Goal: Information Seeking & Learning: Learn about a topic

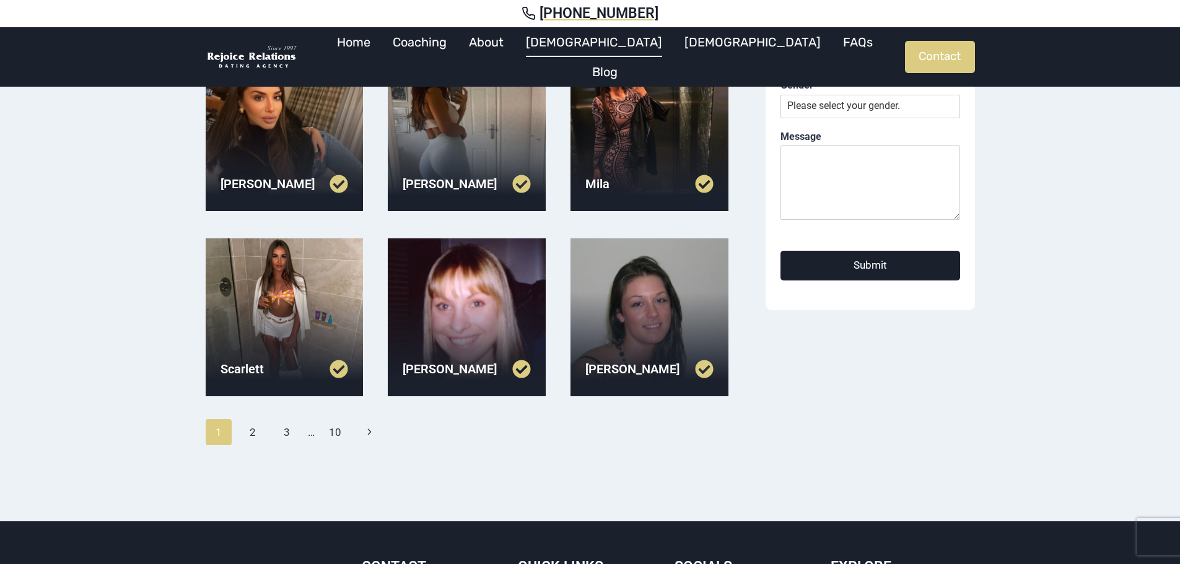
scroll to position [434, 0]
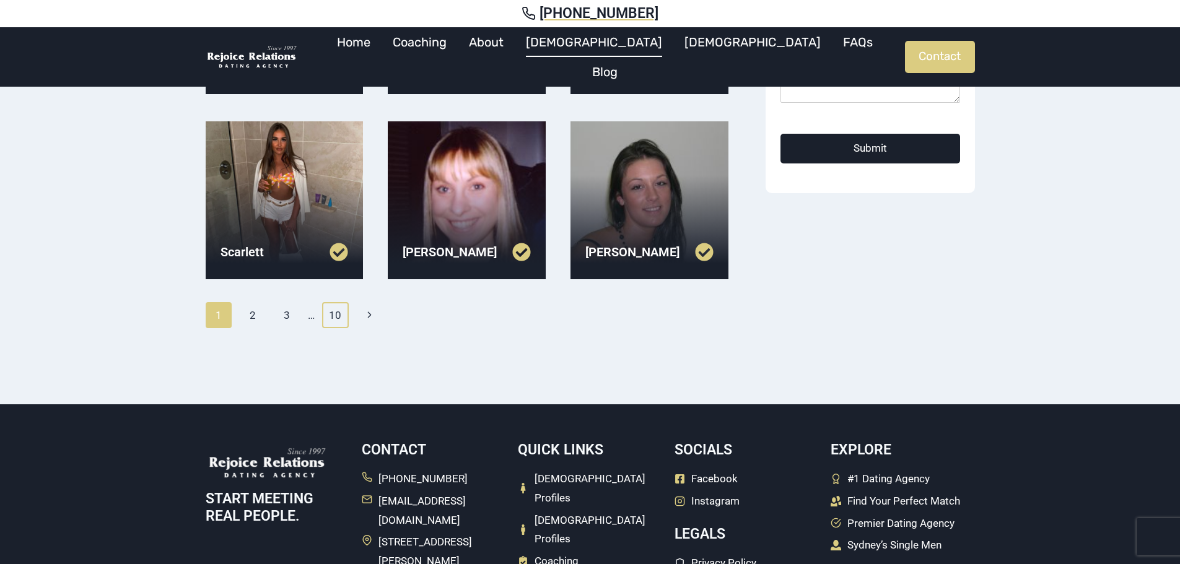
click at [333, 315] on link "10" at bounding box center [335, 315] width 27 height 26
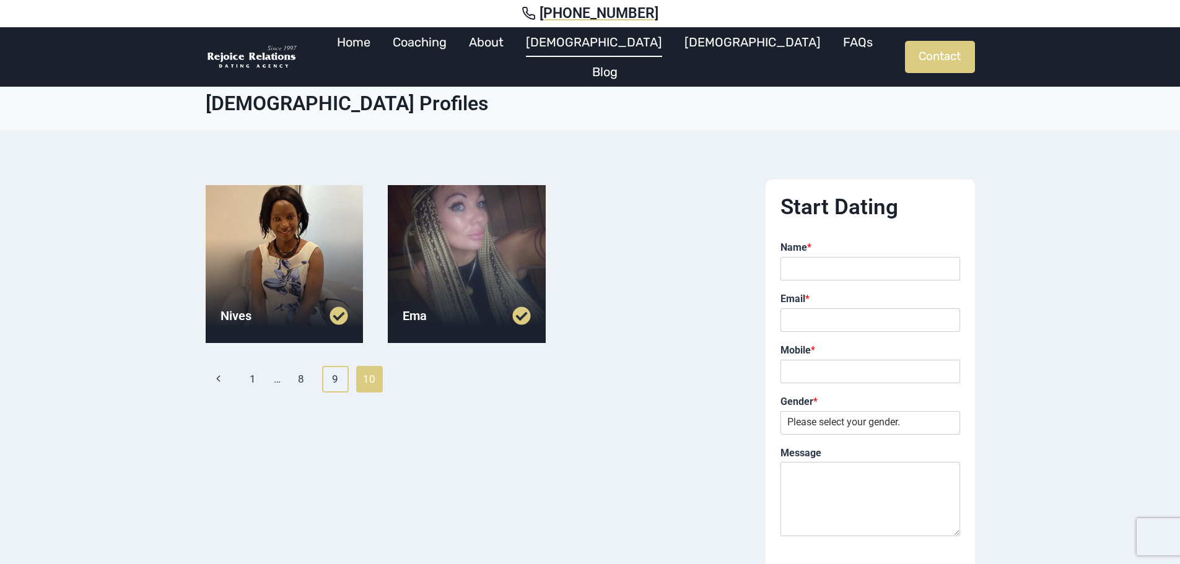
click at [327, 378] on link "9" at bounding box center [335, 379] width 27 height 26
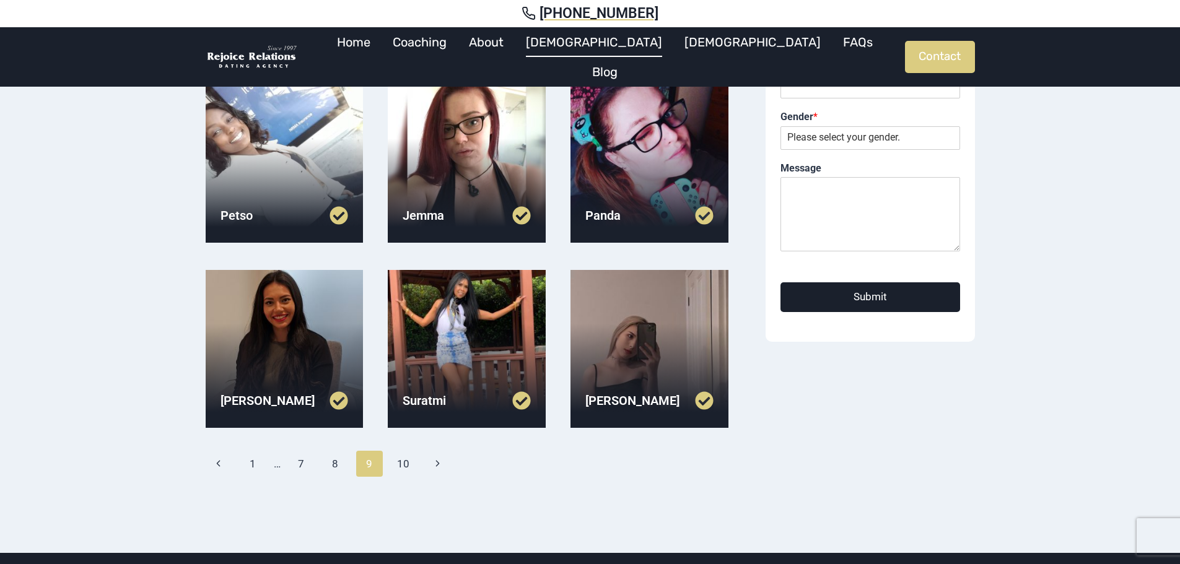
scroll to position [310, 0]
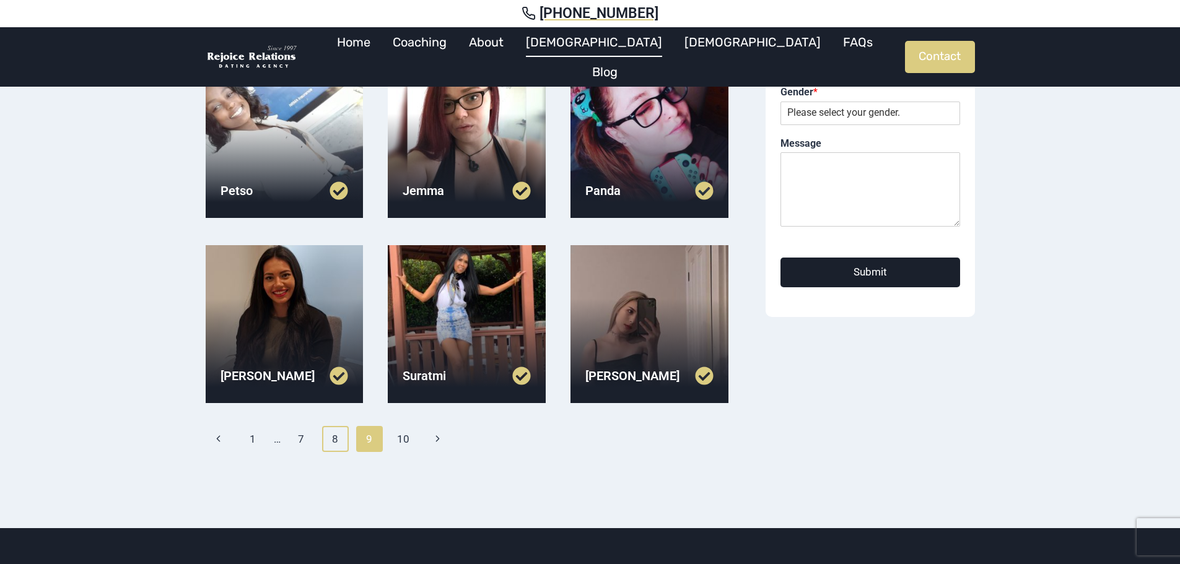
click at [333, 434] on link "8" at bounding box center [335, 439] width 27 height 26
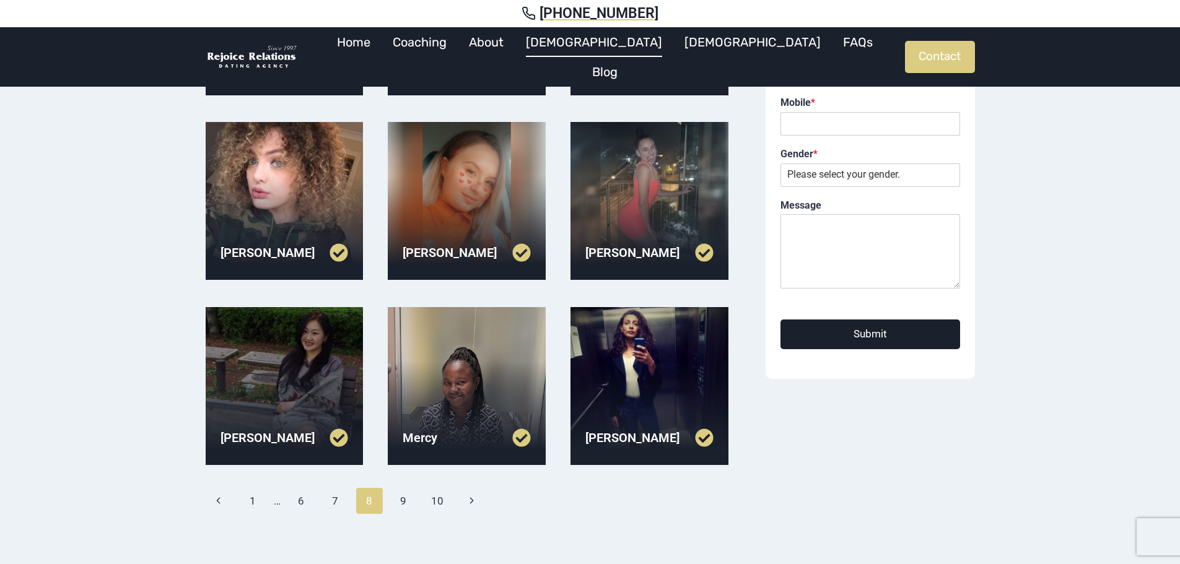
scroll to position [372, 0]
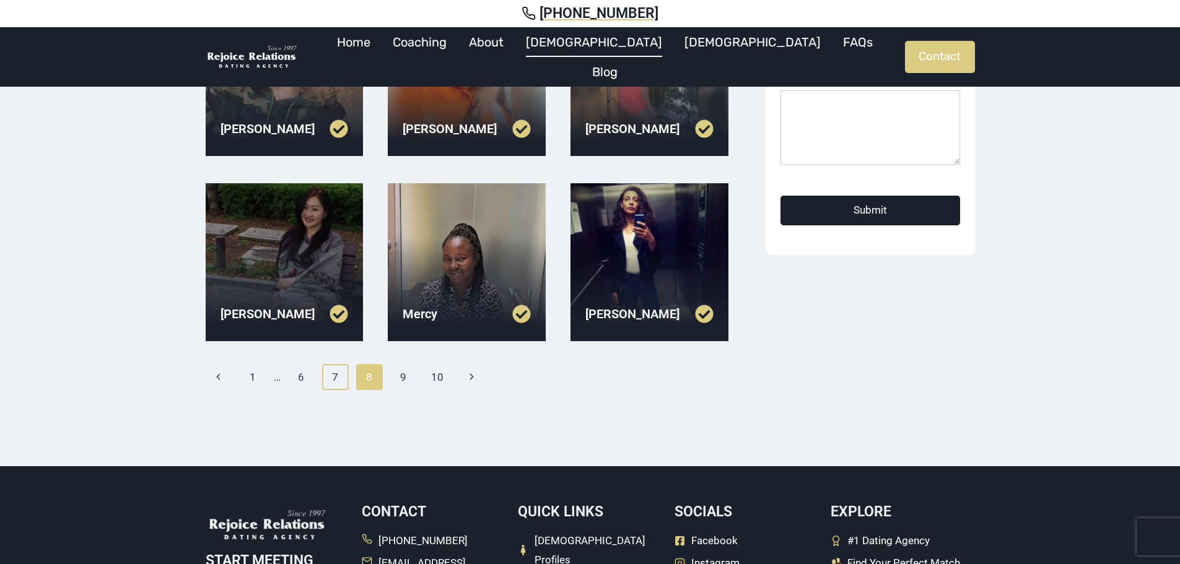
click at [340, 374] on link "7" at bounding box center [335, 377] width 27 height 26
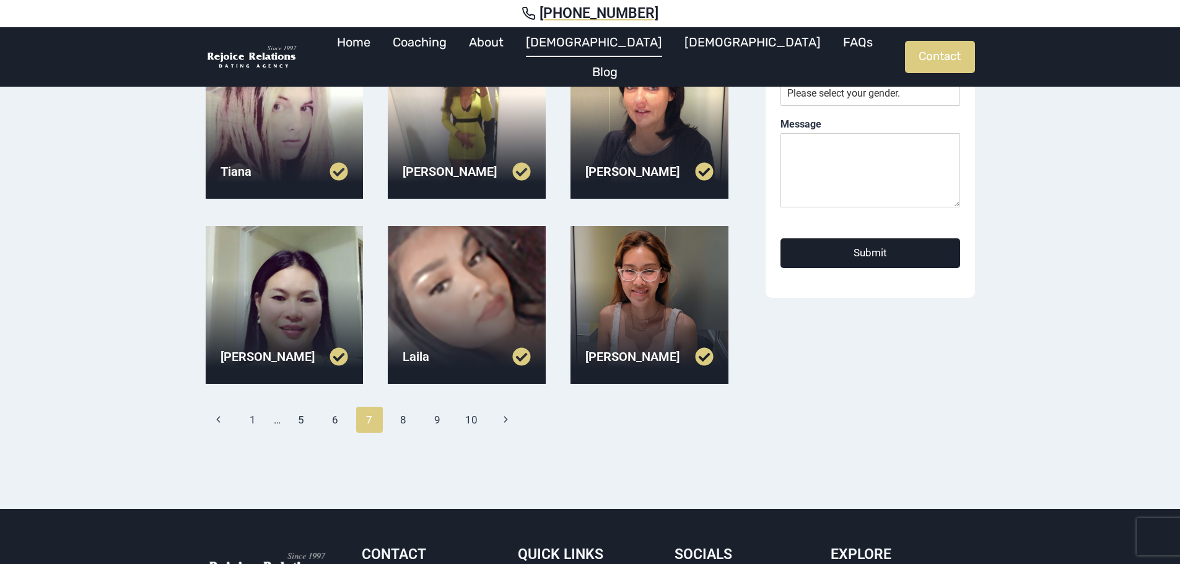
scroll to position [434, 0]
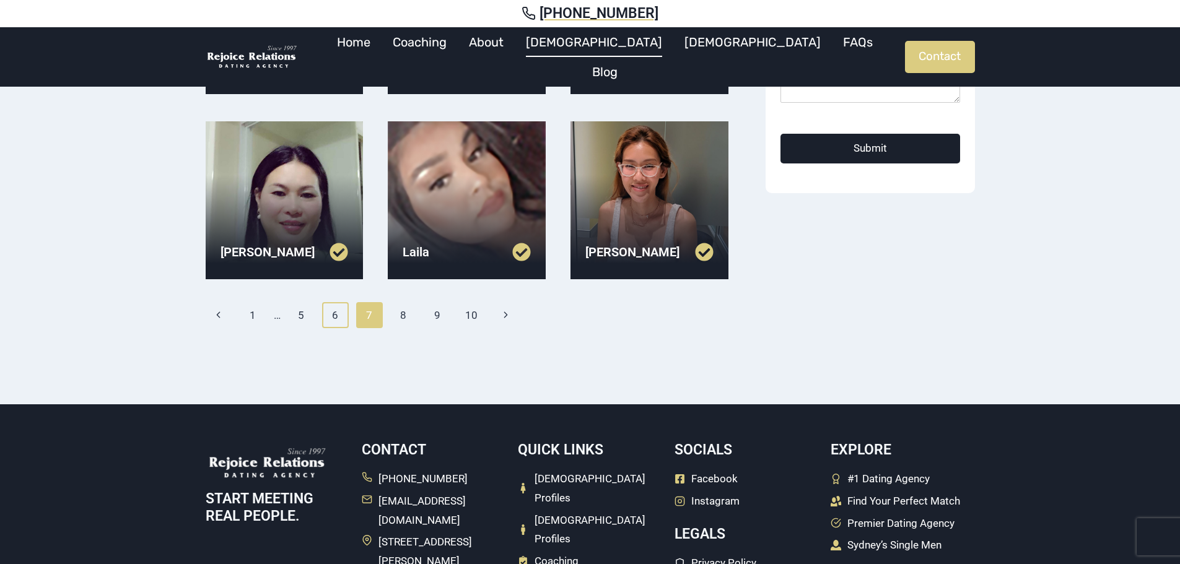
click at [336, 318] on link "6" at bounding box center [335, 315] width 27 height 26
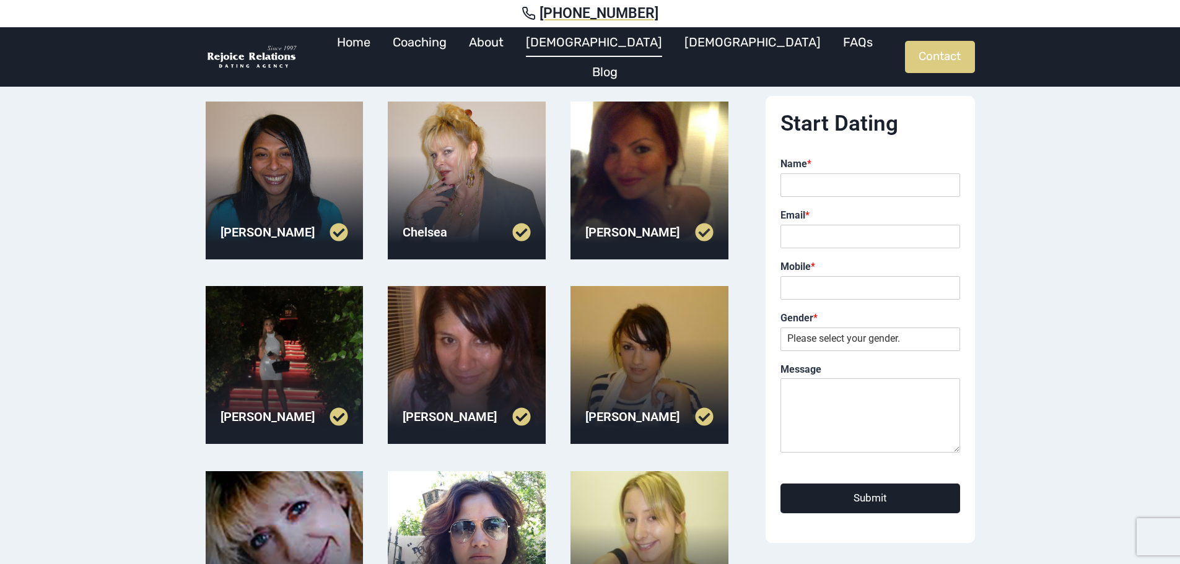
scroll to position [310, 0]
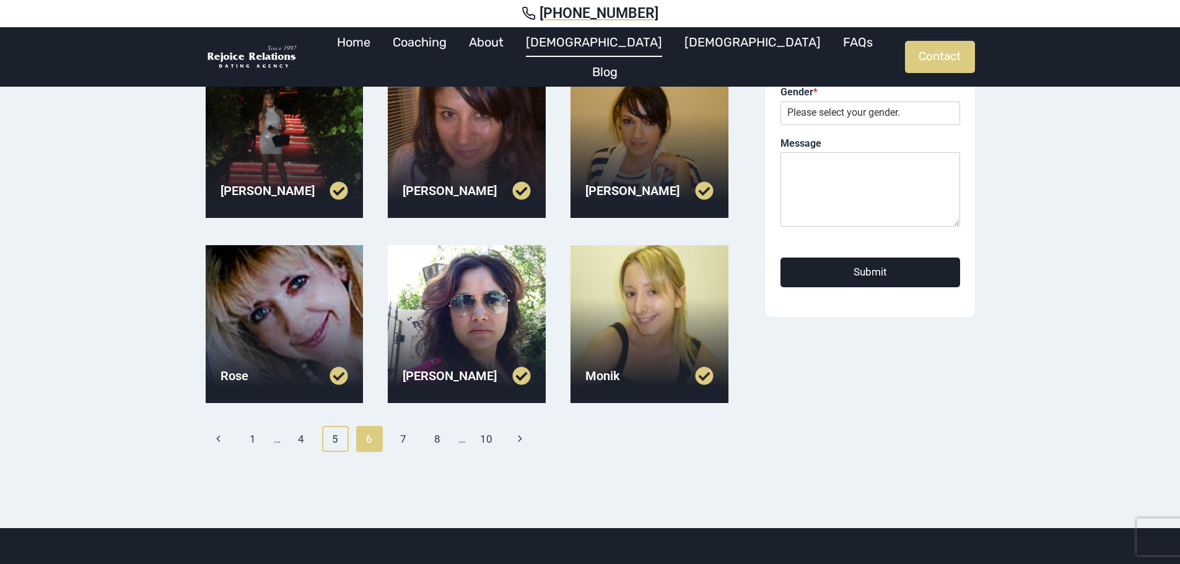
click at [331, 450] on link "5" at bounding box center [335, 439] width 27 height 26
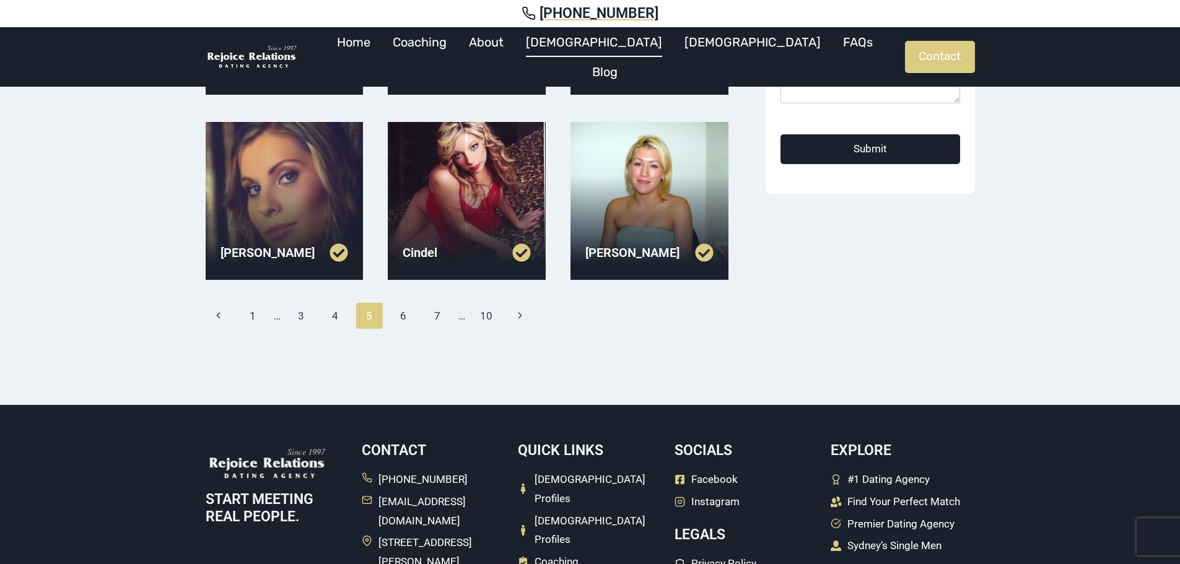
scroll to position [434, 0]
click at [333, 315] on link "4" at bounding box center [335, 315] width 27 height 26
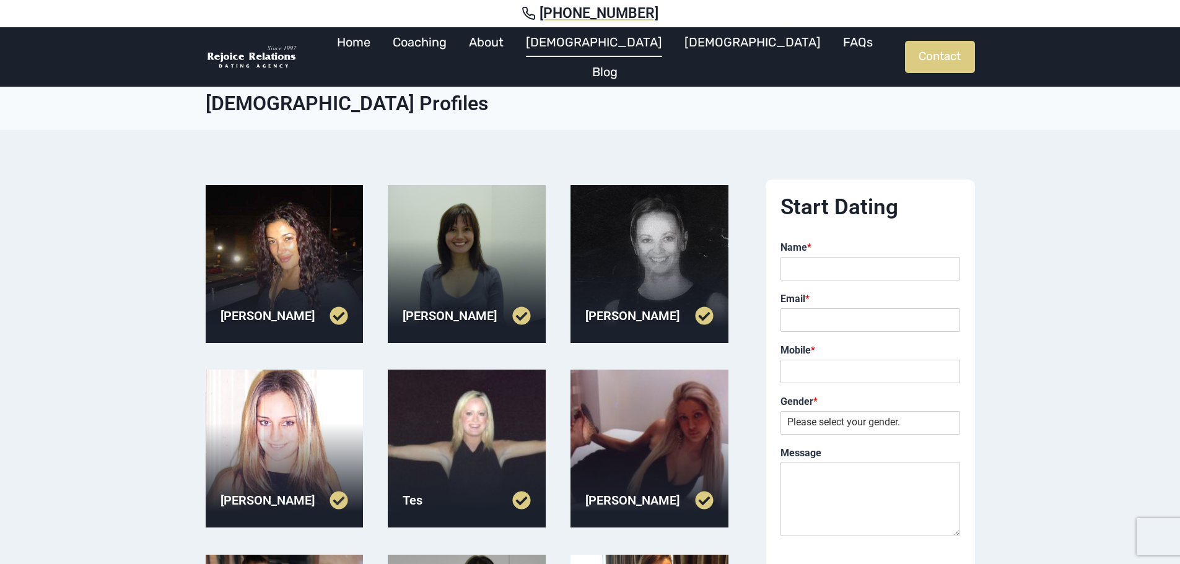
scroll to position [372, 0]
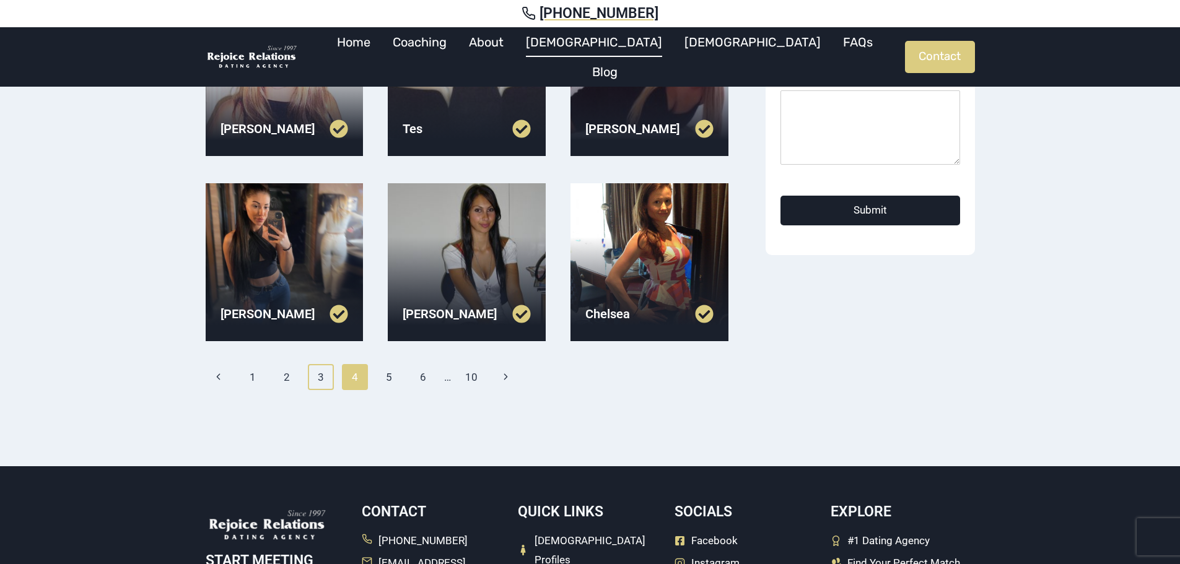
click at [309, 372] on link "3" at bounding box center [321, 377] width 27 height 26
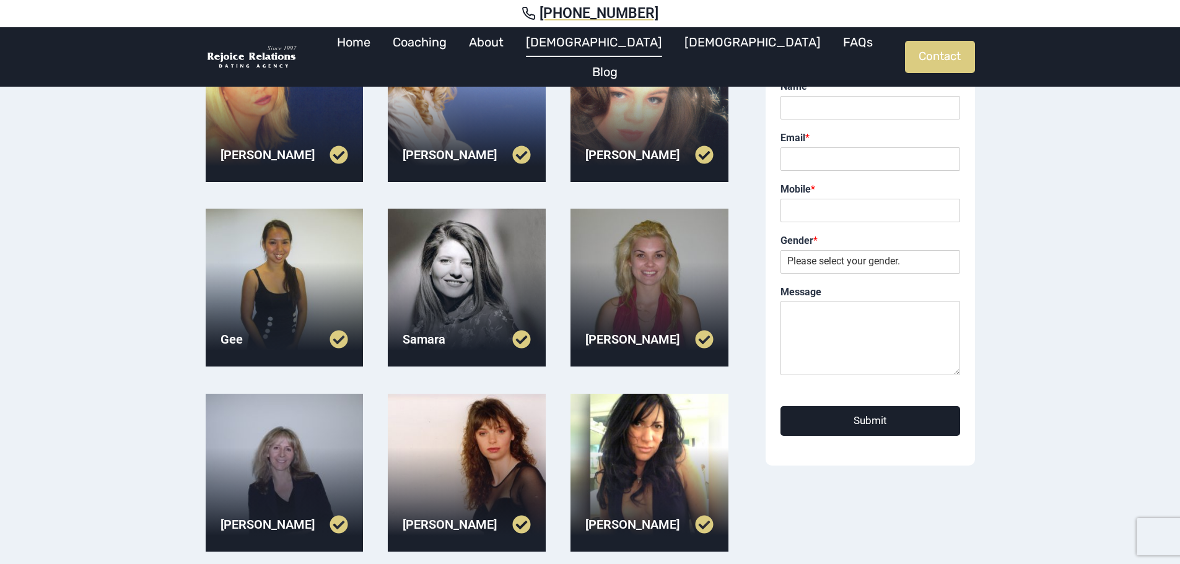
scroll to position [310, 0]
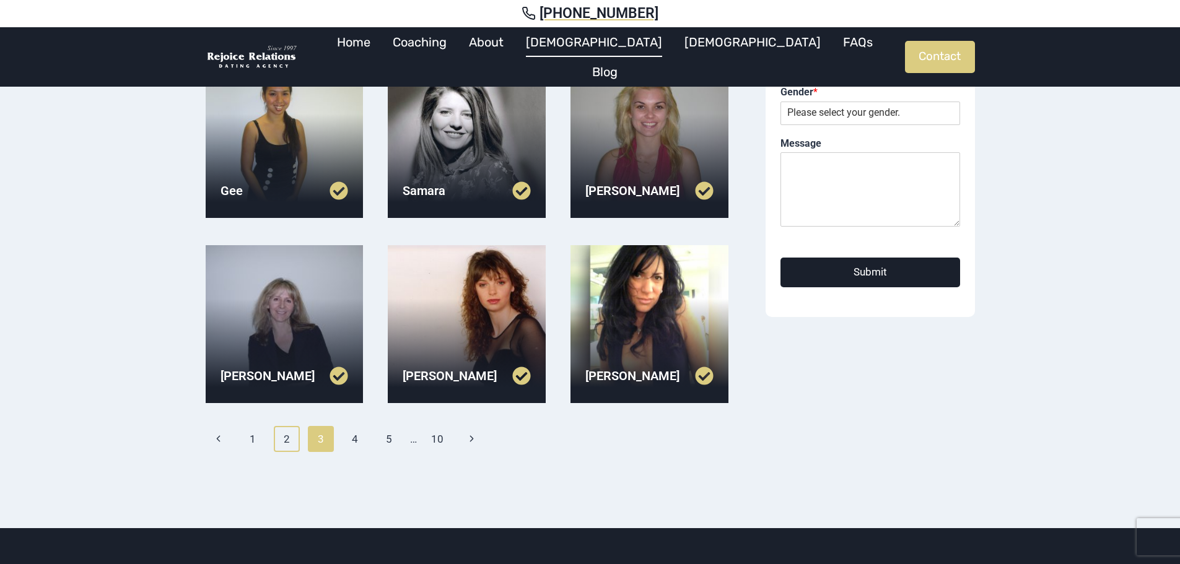
click at [288, 438] on link "2" at bounding box center [287, 439] width 27 height 26
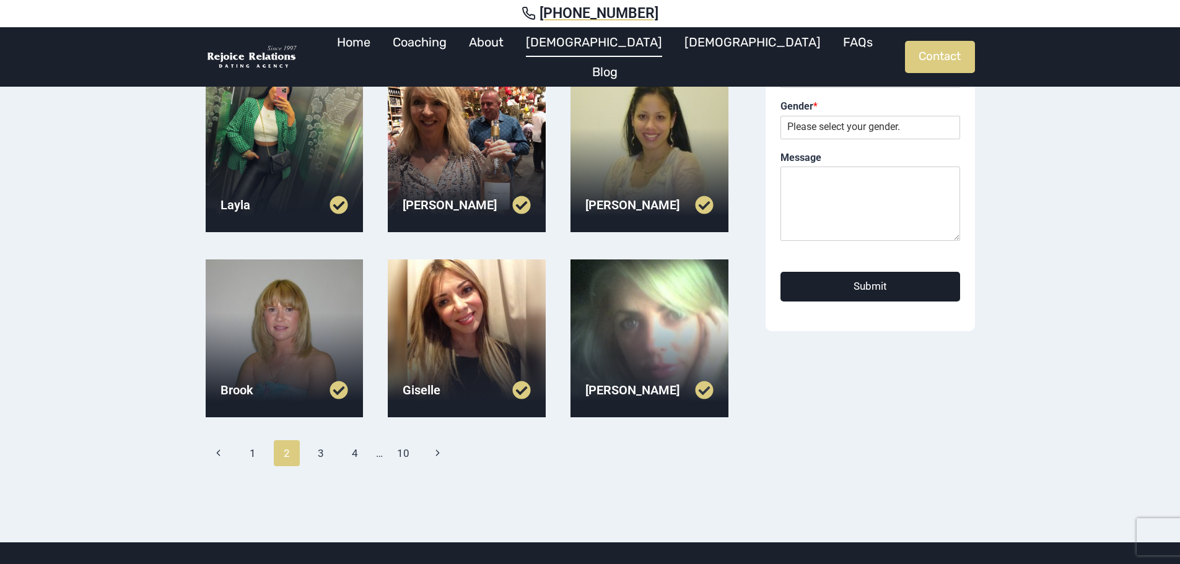
scroll to position [496, 0]
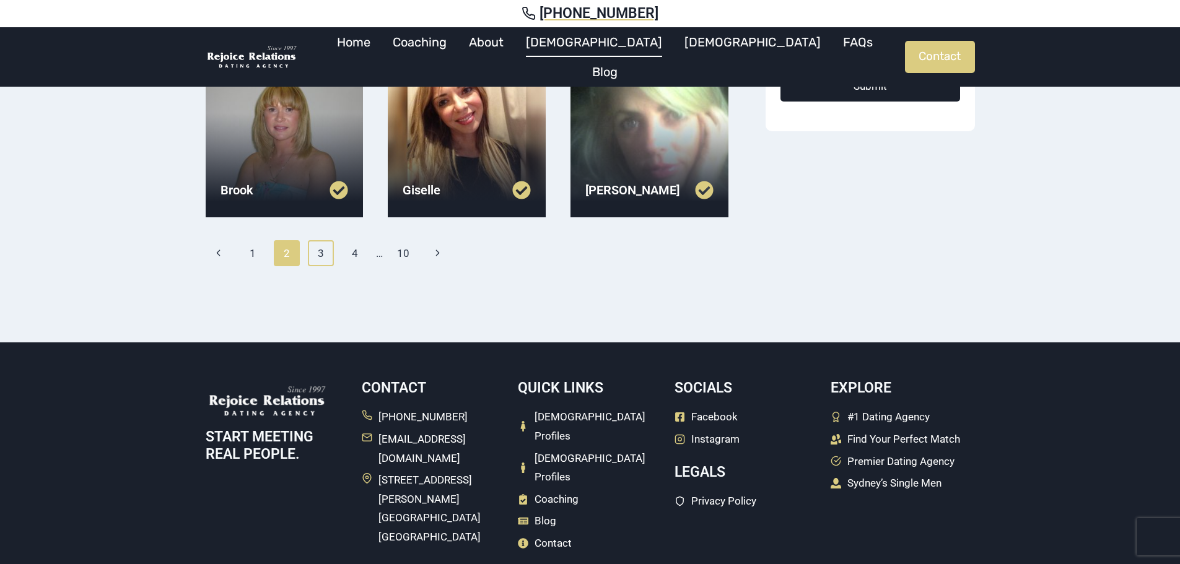
click at [324, 250] on link "3" at bounding box center [321, 253] width 27 height 26
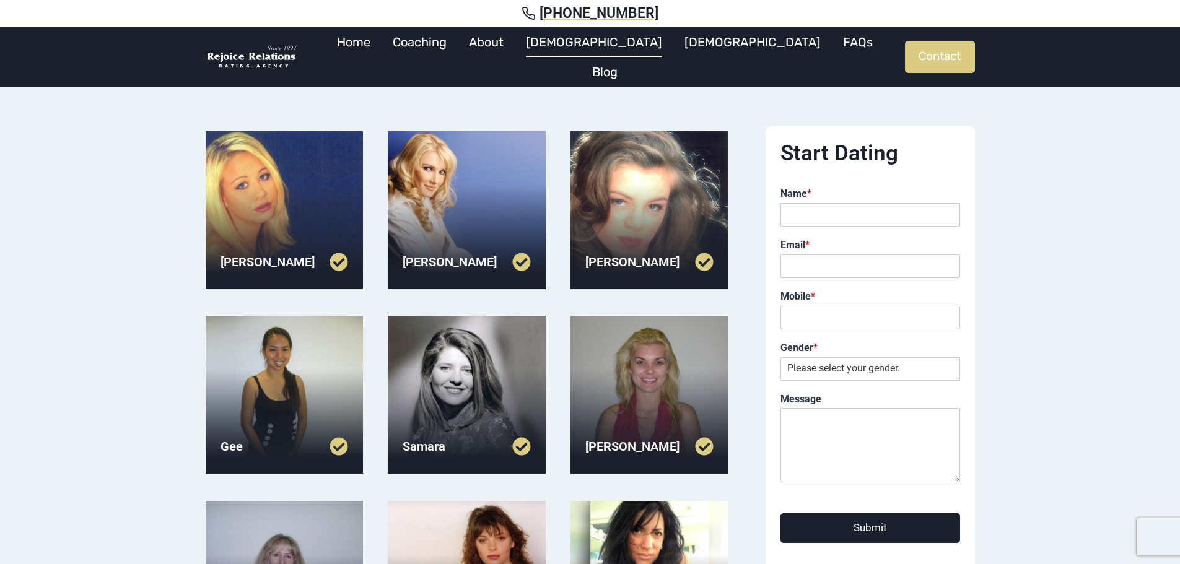
scroll to position [124, 0]
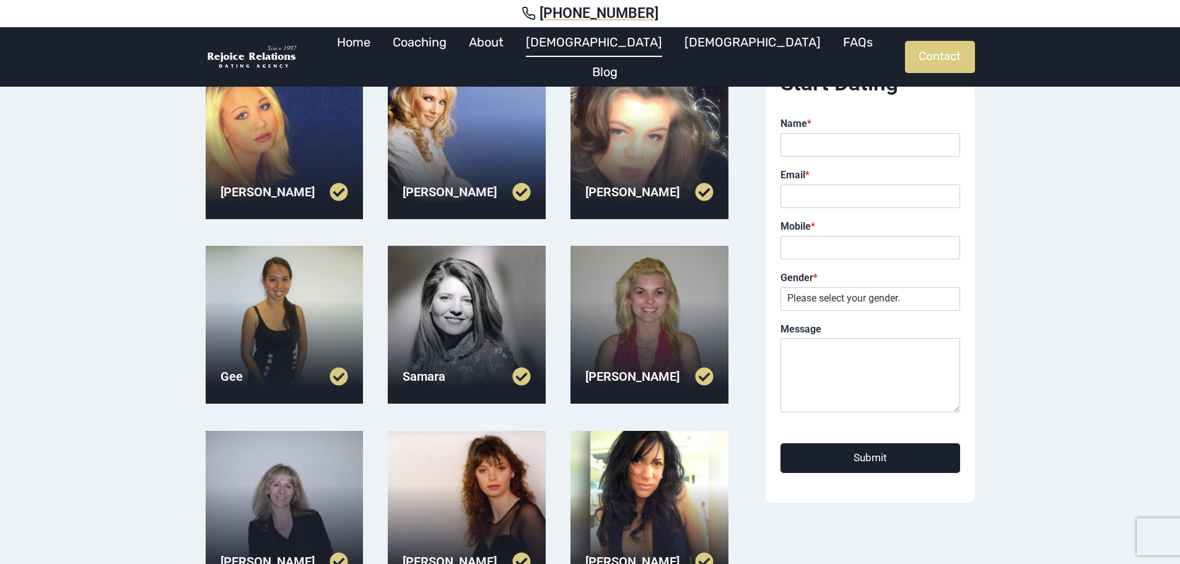
click at [318, 347] on div at bounding box center [285, 325] width 158 height 158
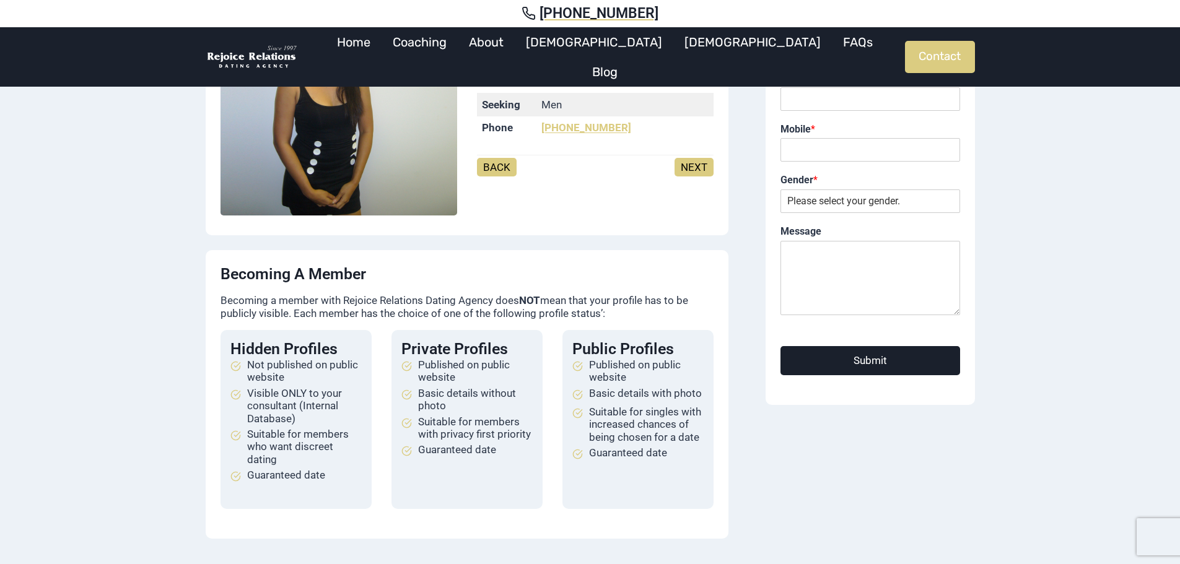
scroll to position [186, 0]
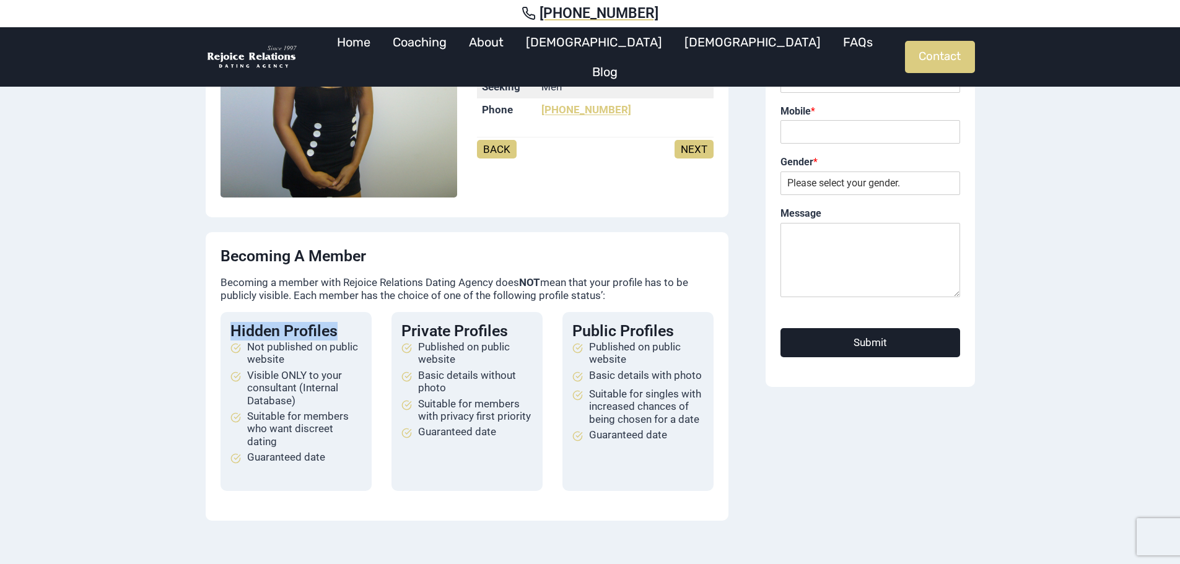
drag, startPoint x: 232, startPoint y: 333, endPoint x: 343, endPoint y: 328, distance: 111.6
click at [343, 328] on h4 "Hidden Profiles" at bounding box center [295, 331] width 131 height 19
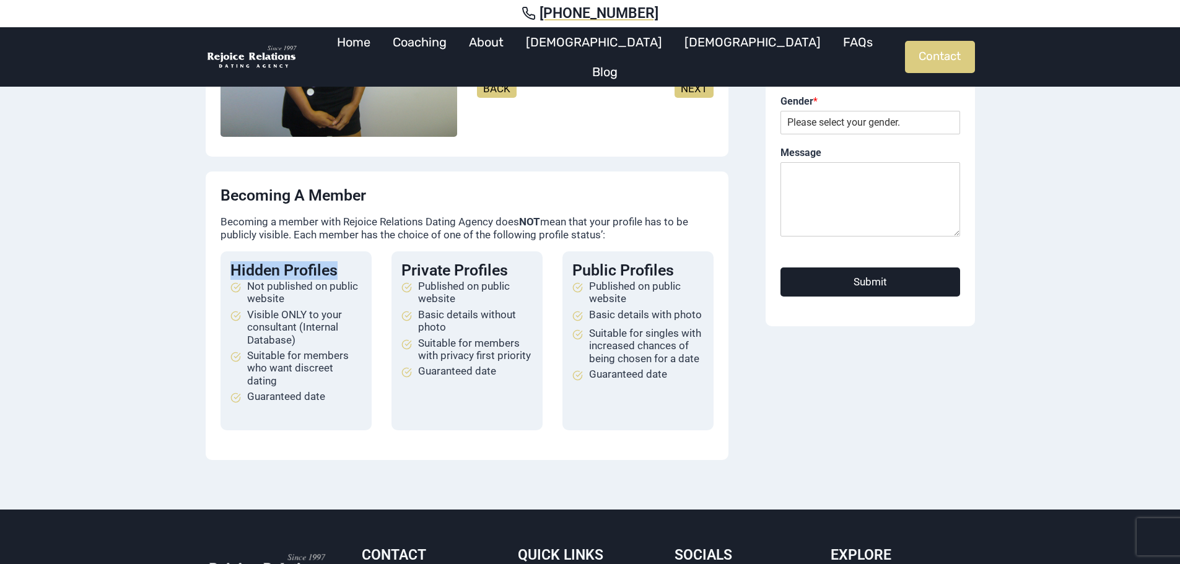
scroll to position [248, 0]
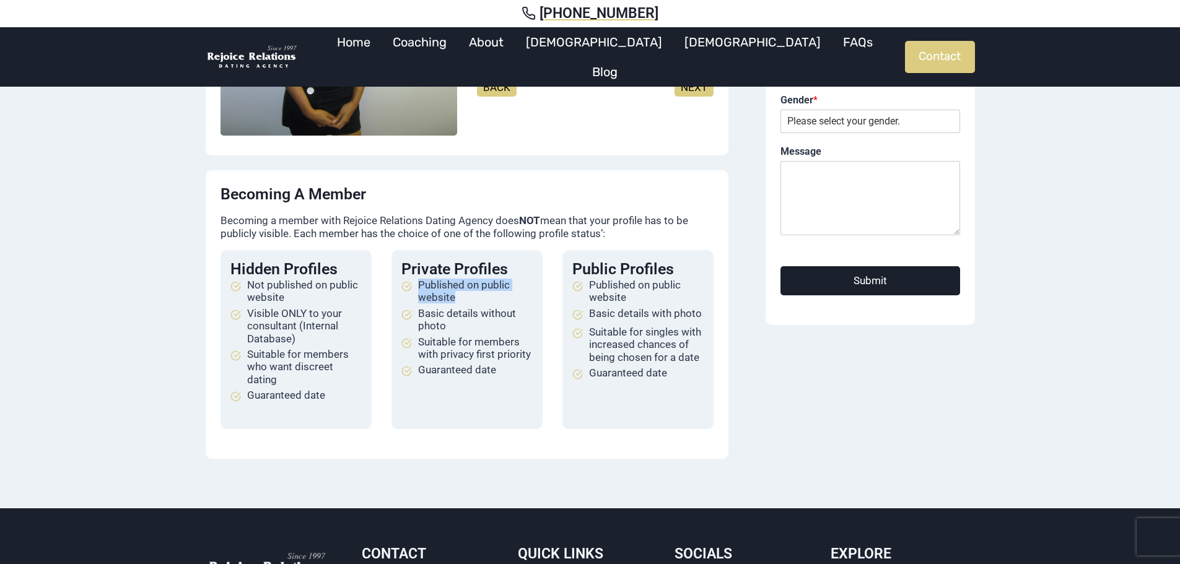
drag, startPoint x: 419, startPoint y: 284, endPoint x: 458, endPoint y: 303, distance: 43.5
click at [458, 303] on span "Published on public website" at bounding box center [475, 291] width 115 height 25
drag, startPoint x: 411, startPoint y: 343, endPoint x: 525, endPoint y: 367, distance: 116.5
click at [525, 367] on ul "Published on public website Basic details without photo Suitable for members wi…" at bounding box center [466, 329] width 131 height 100
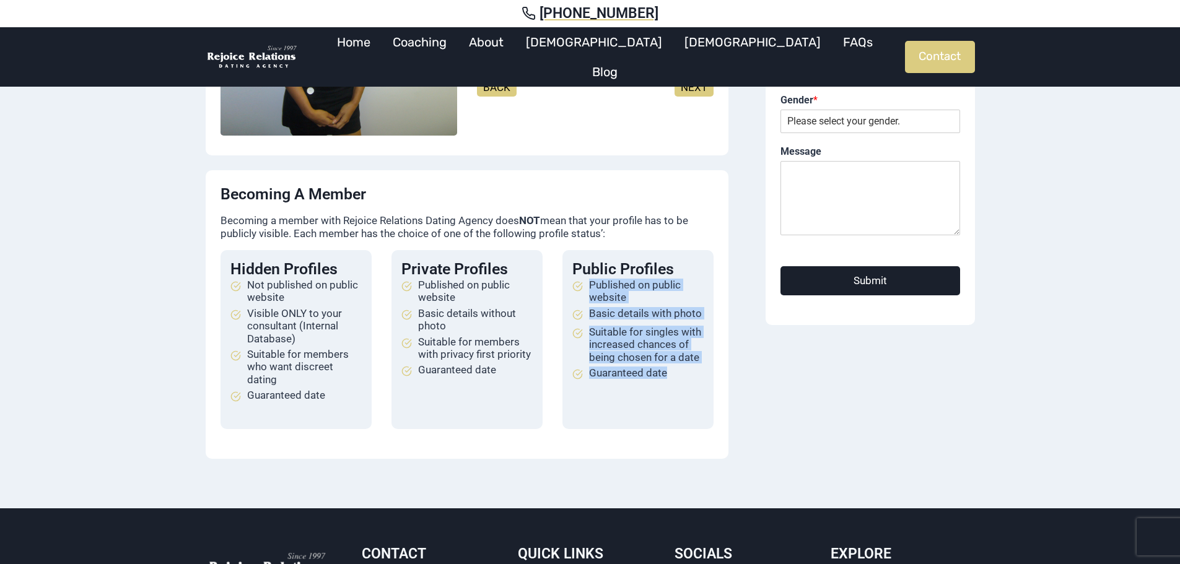
drag, startPoint x: 590, startPoint y: 286, endPoint x: 696, endPoint y: 370, distance: 134.9
click at [696, 370] on ul "Published on public website Basic details with photo Suitable for singles with …" at bounding box center [637, 330] width 131 height 103
click at [660, 343] on span "Suitable for singles with increased chances of being chosen for a date" at bounding box center [646, 345] width 115 height 38
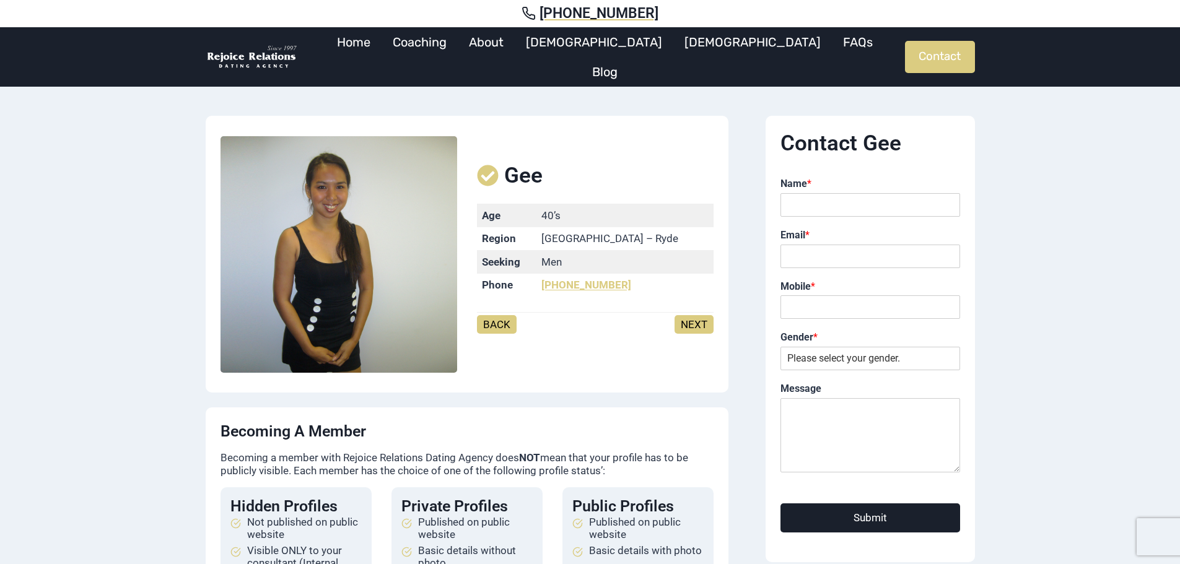
scroll to position [0, 0]
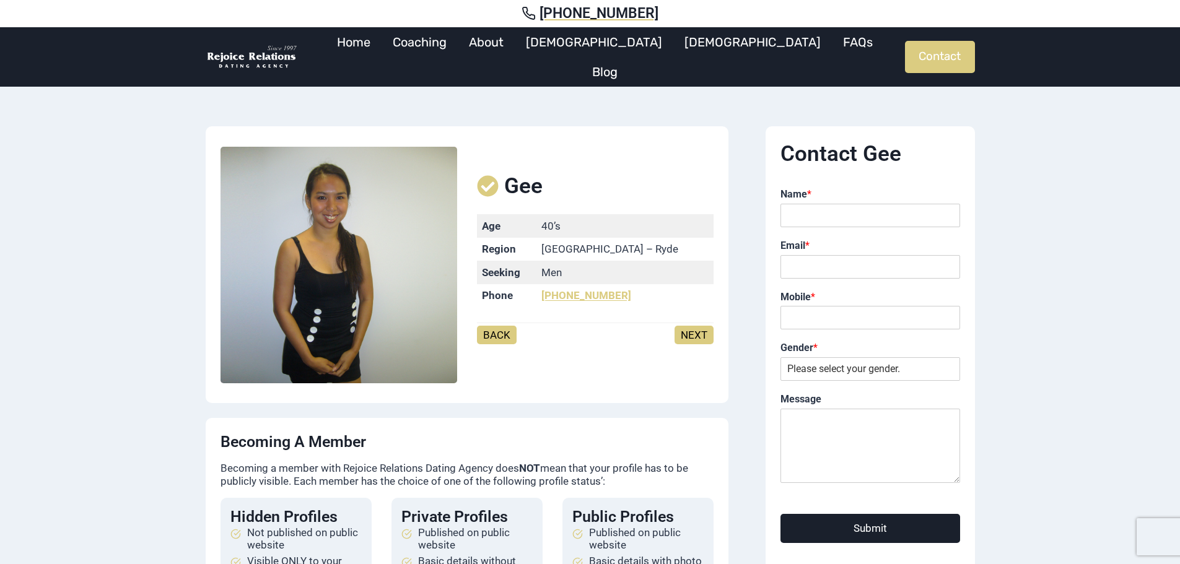
click at [701, 336] on link "NEXT" at bounding box center [694, 335] width 39 height 19
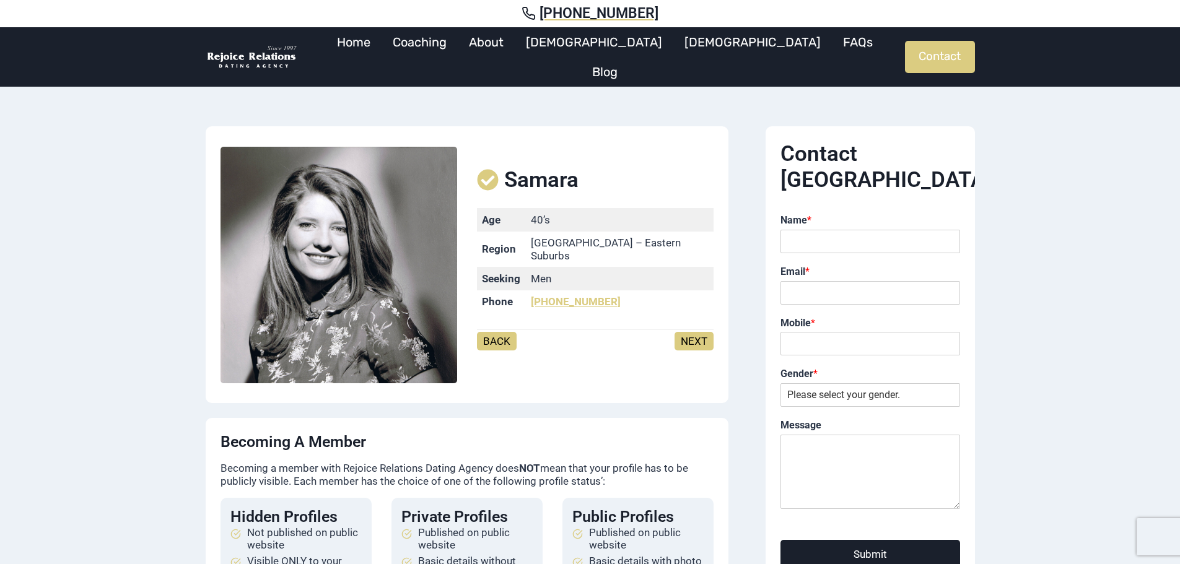
click at [491, 332] on link "BACK" at bounding box center [497, 341] width 40 height 19
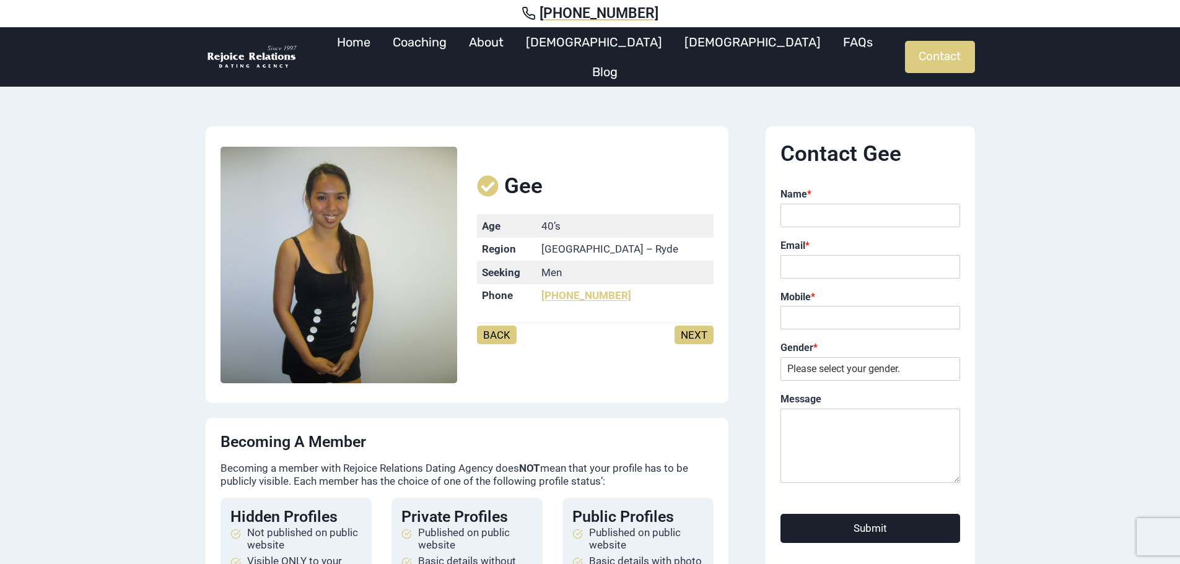
click at [491, 331] on link "BACK" at bounding box center [497, 335] width 40 height 19
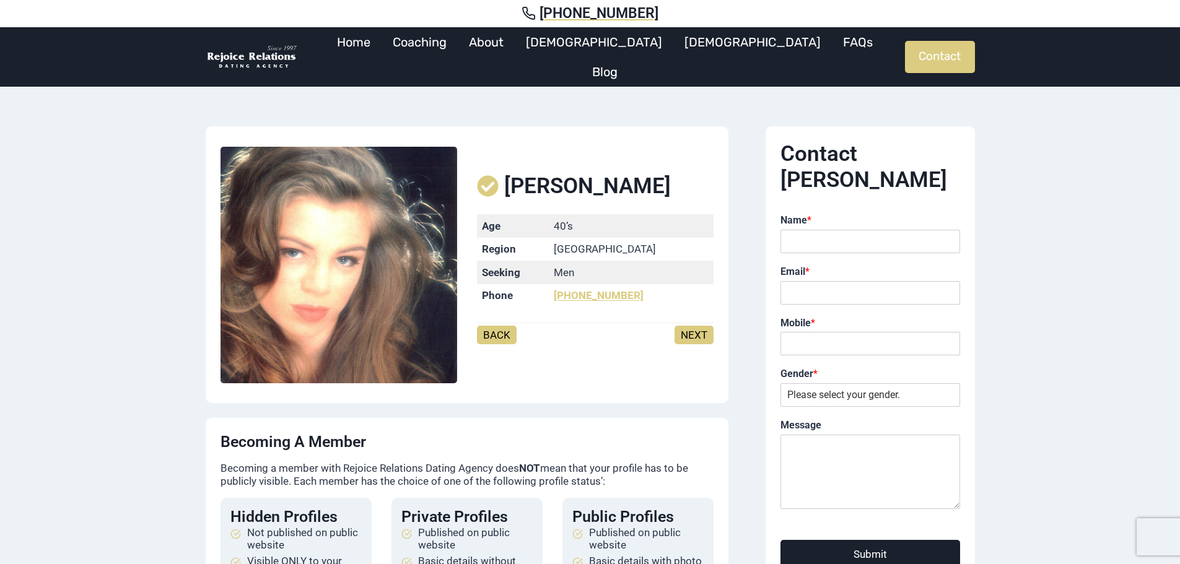
click at [491, 331] on link "BACK" at bounding box center [497, 335] width 40 height 19
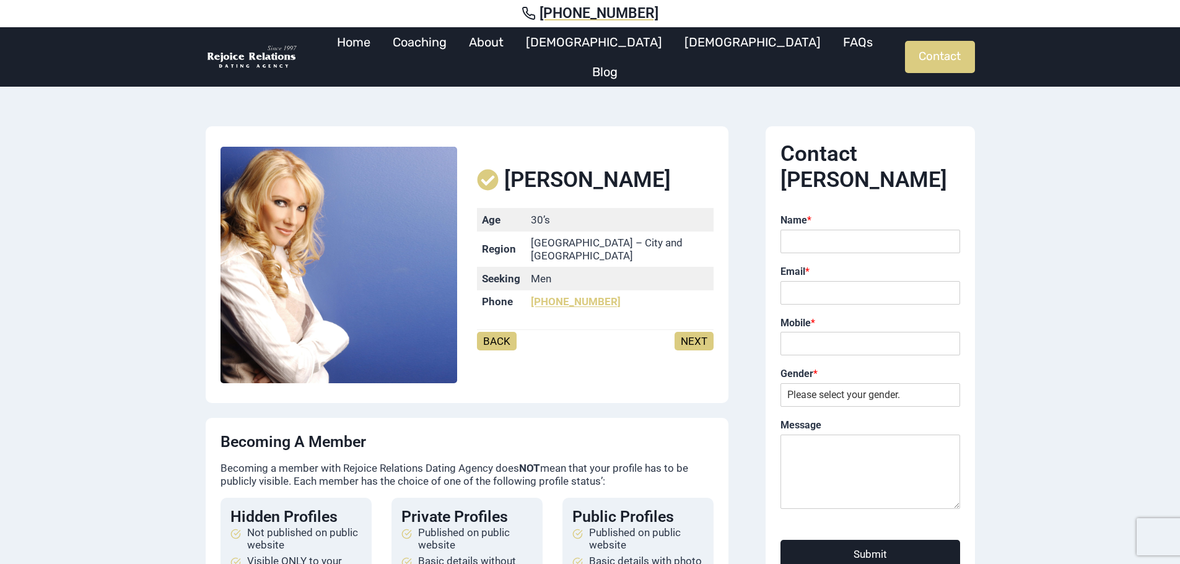
click at [491, 332] on link "BACK" at bounding box center [497, 341] width 40 height 19
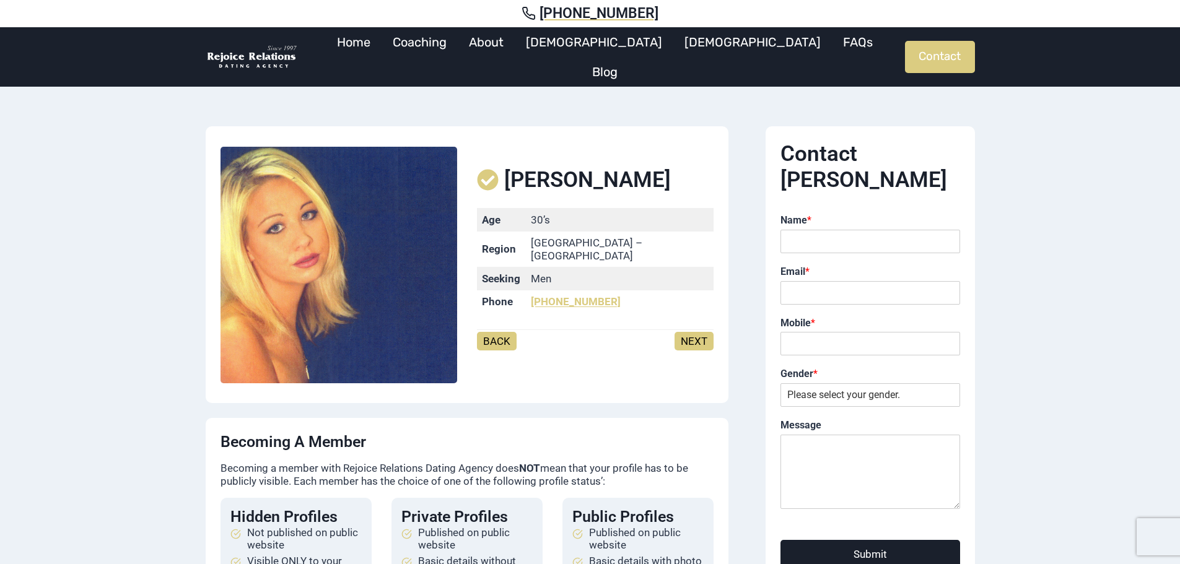
click at [491, 332] on link "BACK" at bounding box center [497, 341] width 40 height 19
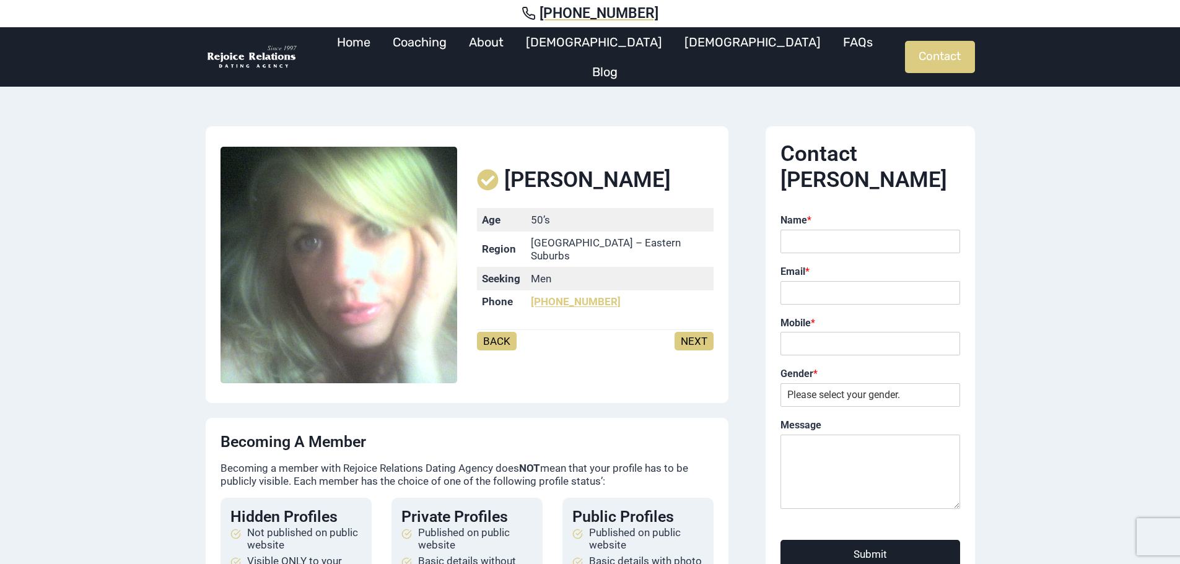
click at [491, 332] on link "BACK" at bounding box center [497, 341] width 40 height 19
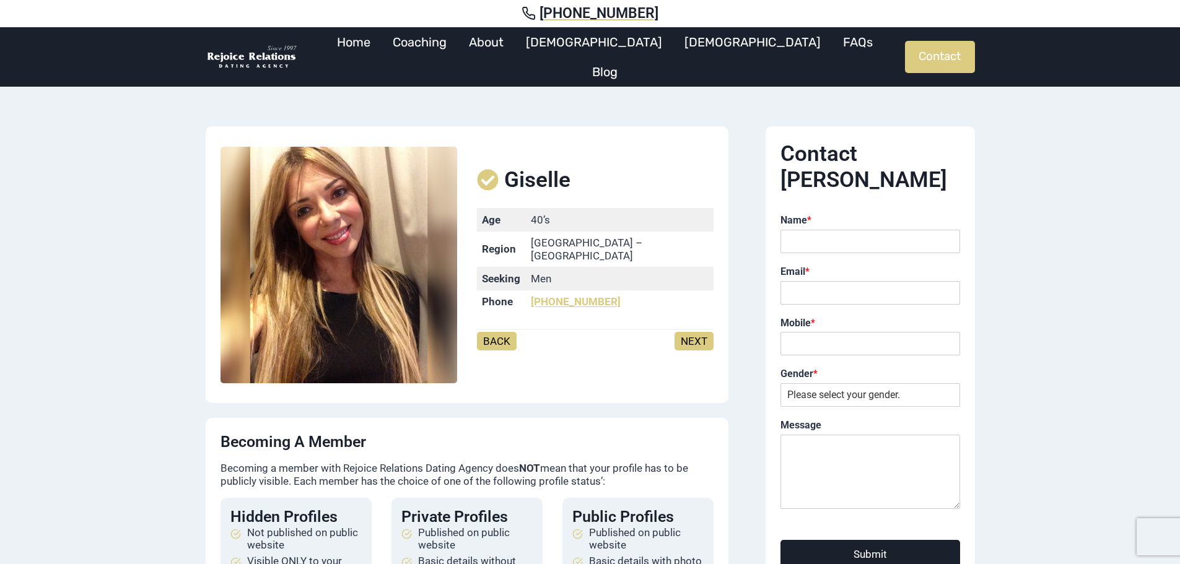
click at [491, 332] on link "BACK" at bounding box center [497, 341] width 40 height 19
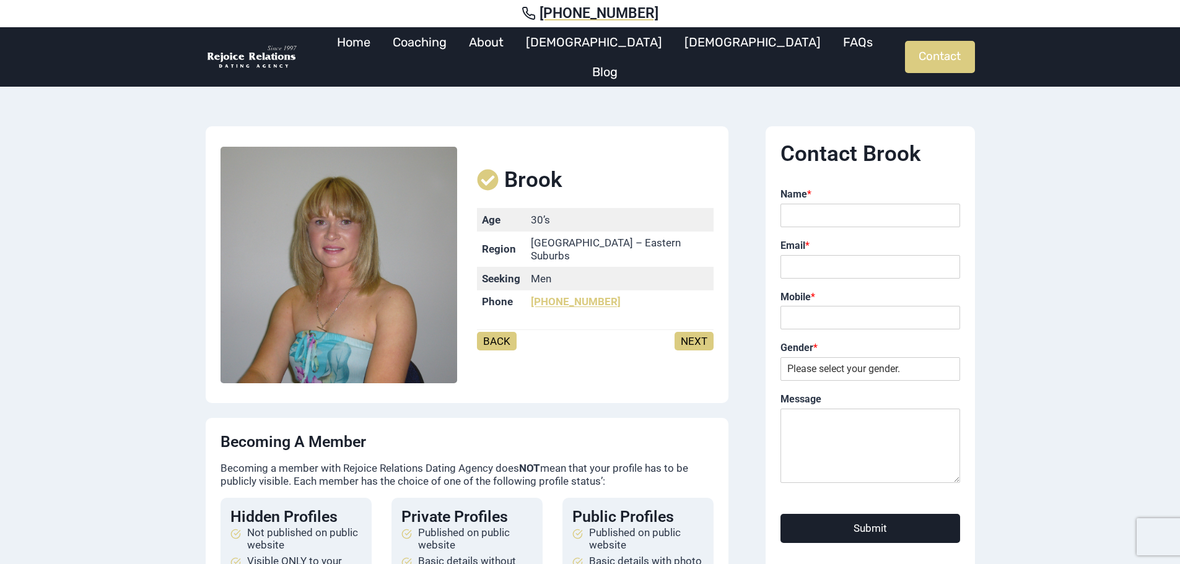
click at [491, 332] on link "BACK" at bounding box center [497, 341] width 40 height 19
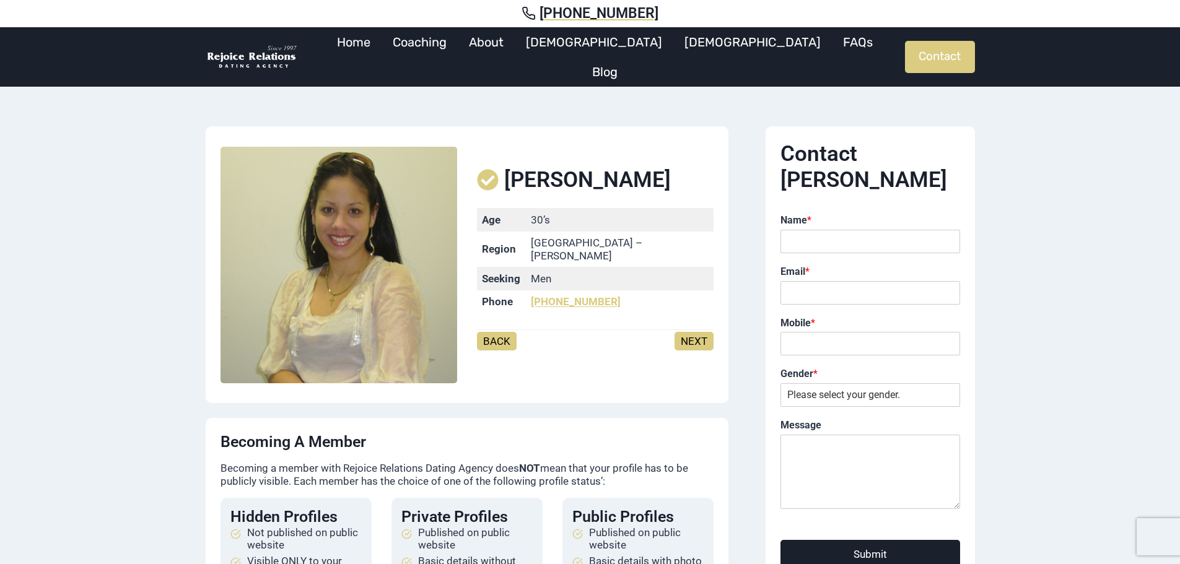
click at [491, 332] on link "BACK" at bounding box center [497, 341] width 40 height 19
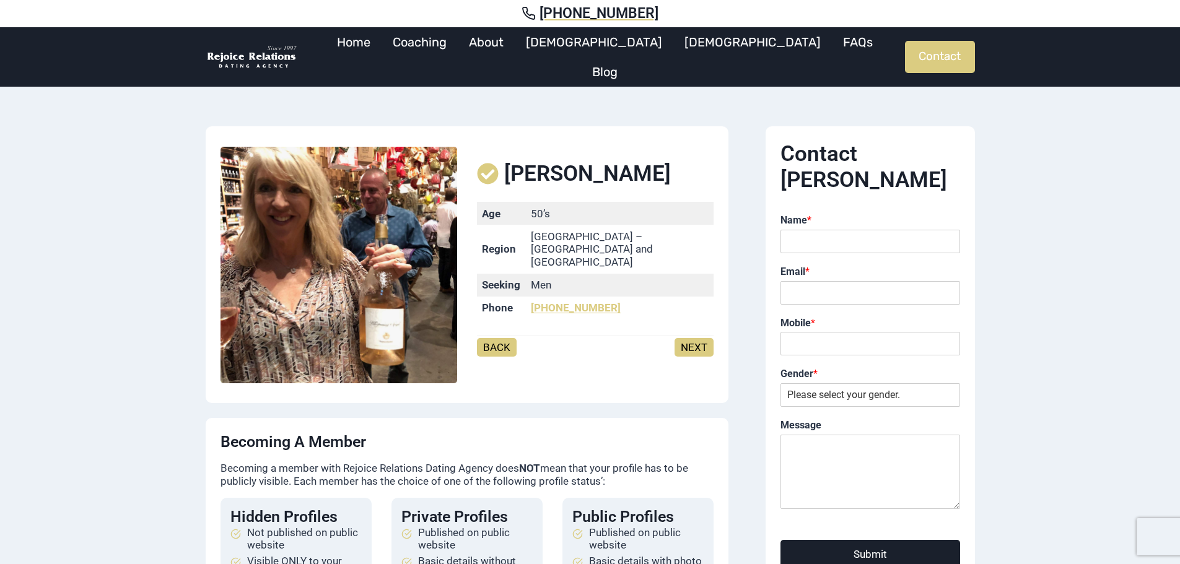
click at [491, 338] on link "BACK" at bounding box center [497, 347] width 40 height 19
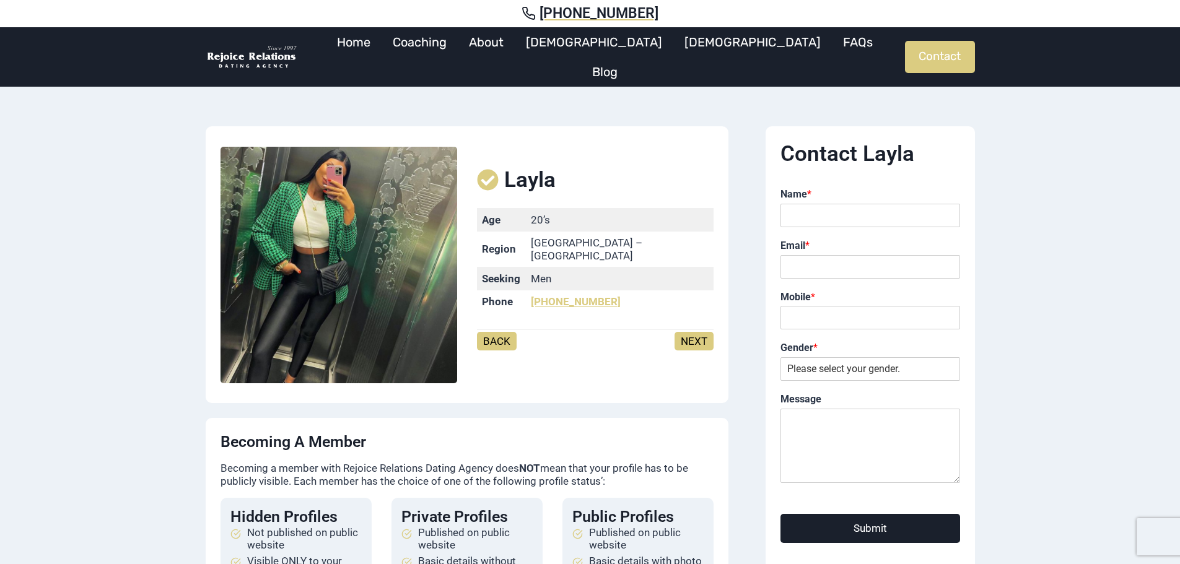
click at [491, 332] on link "BACK" at bounding box center [497, 341] width 40 height 19
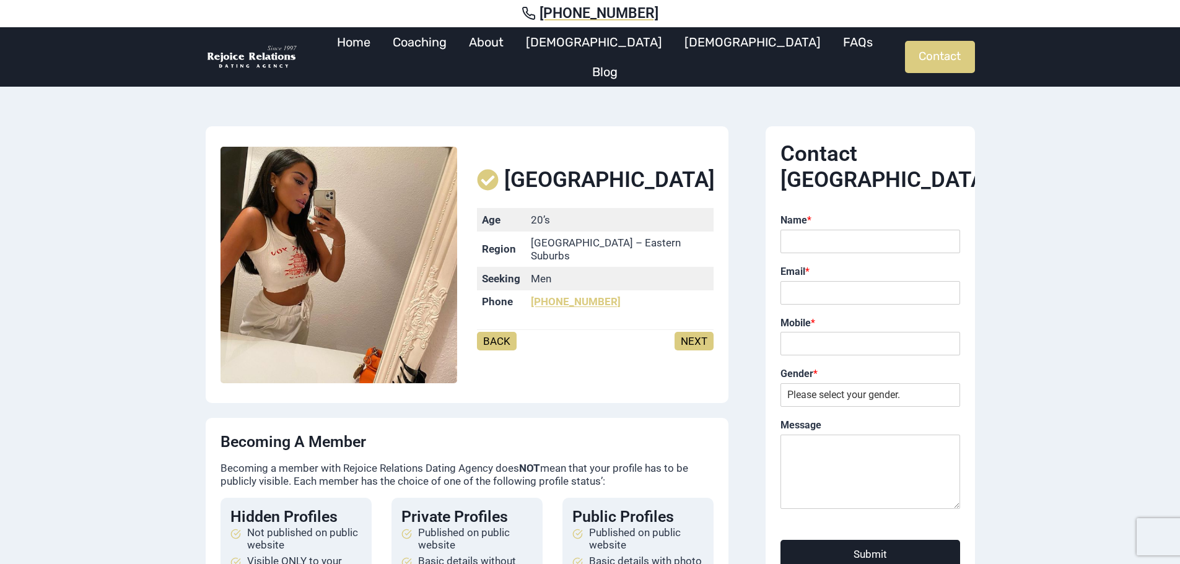
click at [491, 332] on link "BACK" at bounding box center [497, 341] width 40 height 19
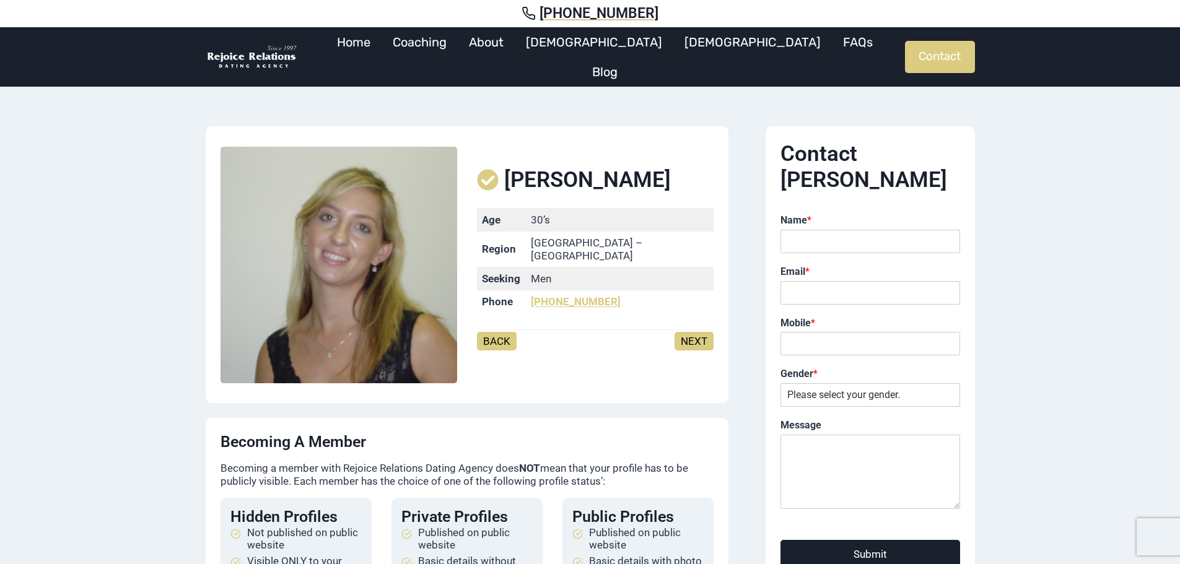
click at [491, 332] on link "BACK" at bounding box center [497, 341] width 40 height 19
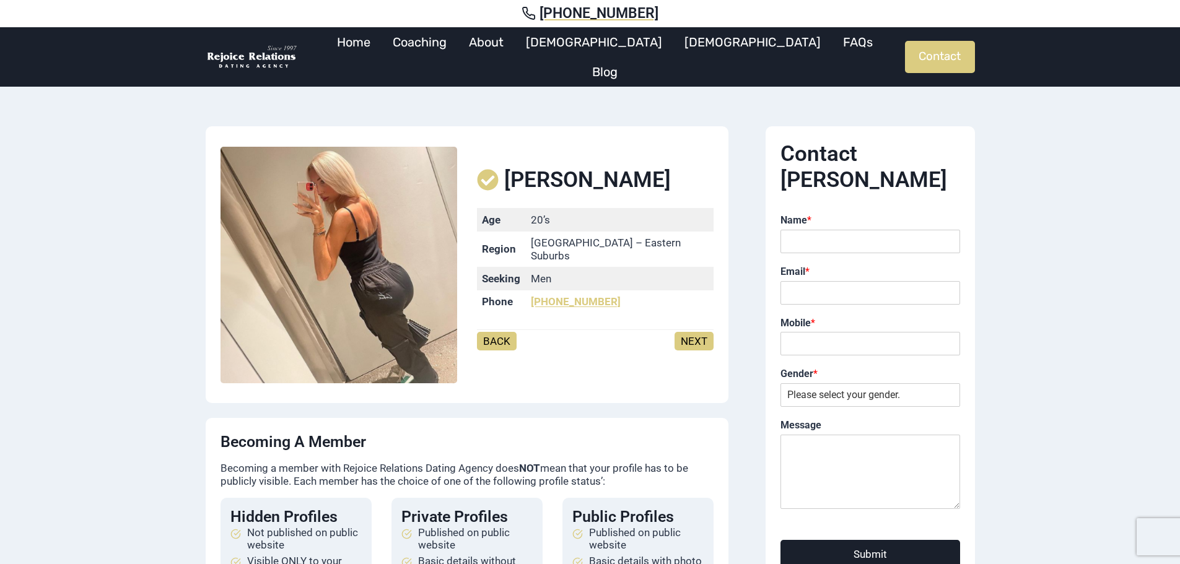
click at [491, 332] on link "BACK" at bounding box center [497, 341] width 40 height 19
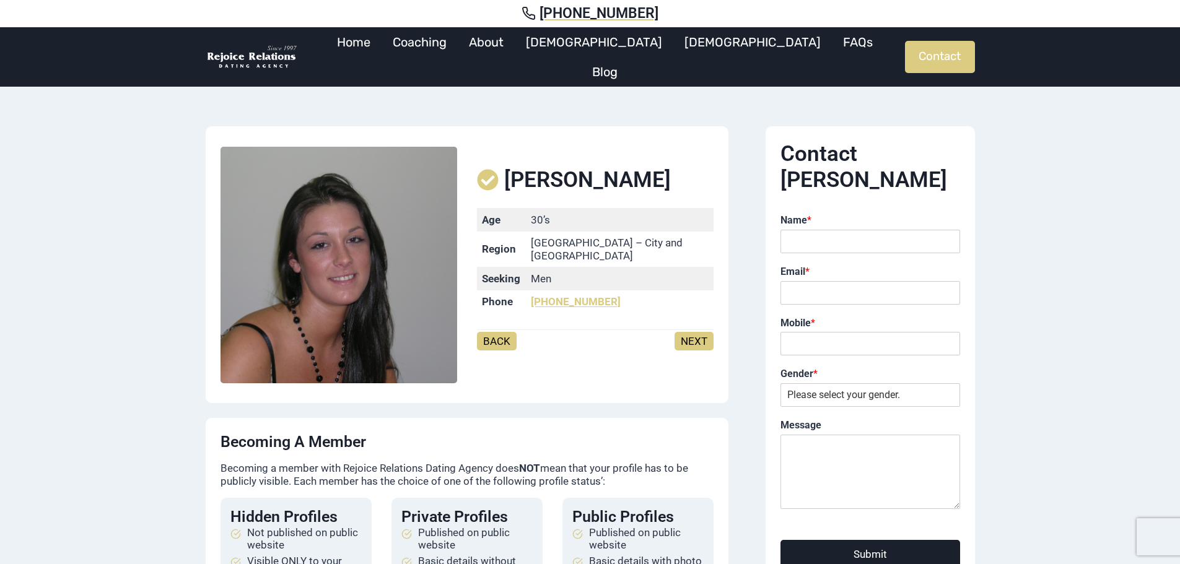
click at [491, 332] on link "BACK" at bounding box center [497, 341] width 40 height 19
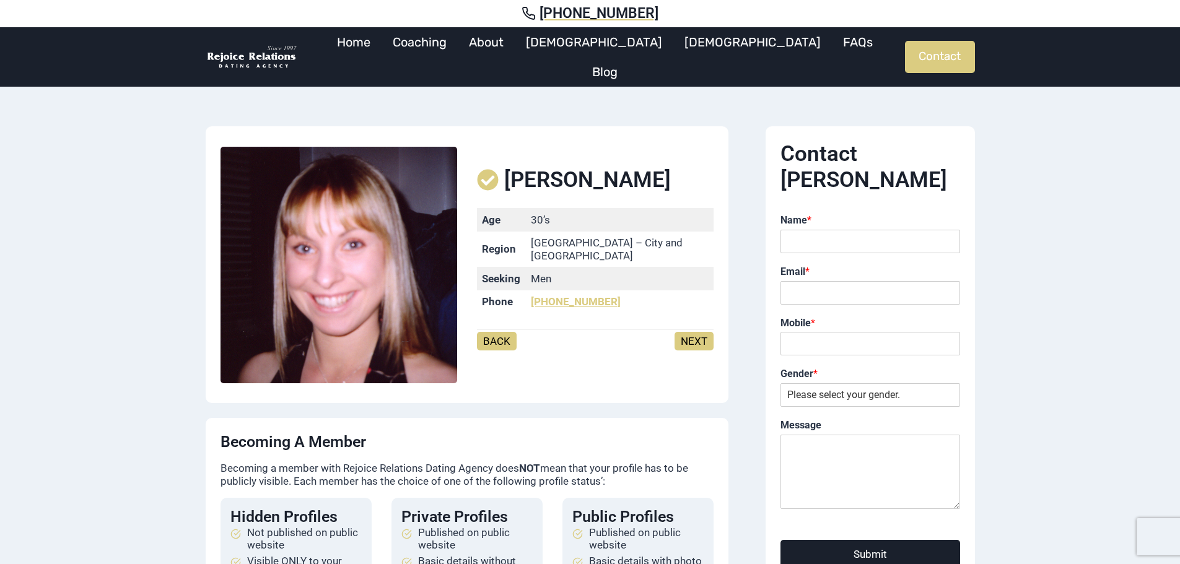
click at [491, 332] on link "BACK" at bounding box center [497, 341] width 40 height 19
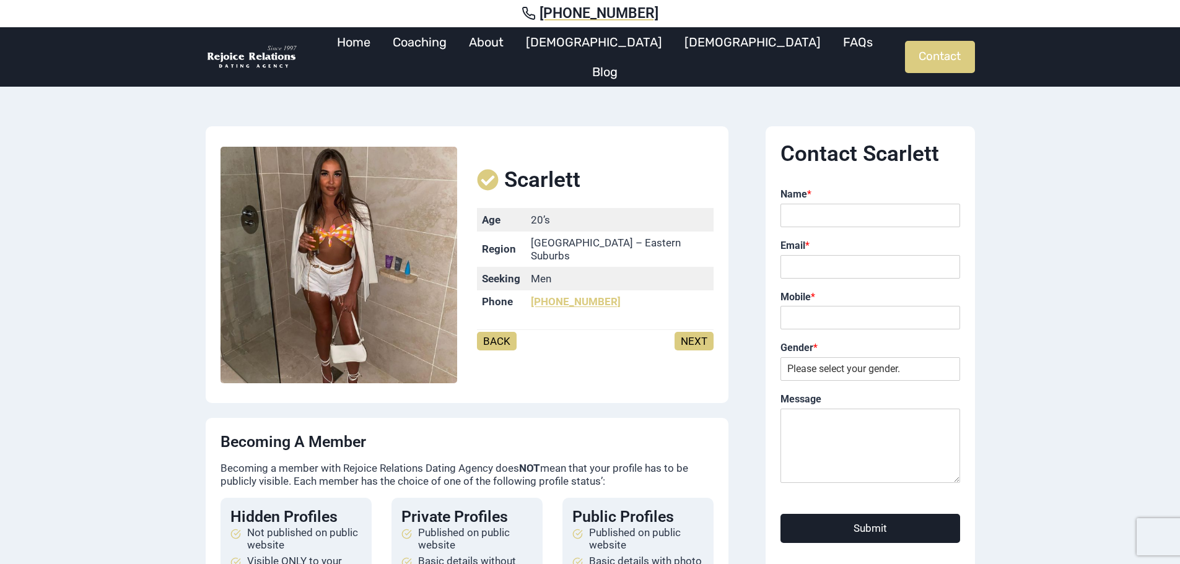
click at [491, 332] on link "BACK" at bounding box center [497, 341] width 40 height 19
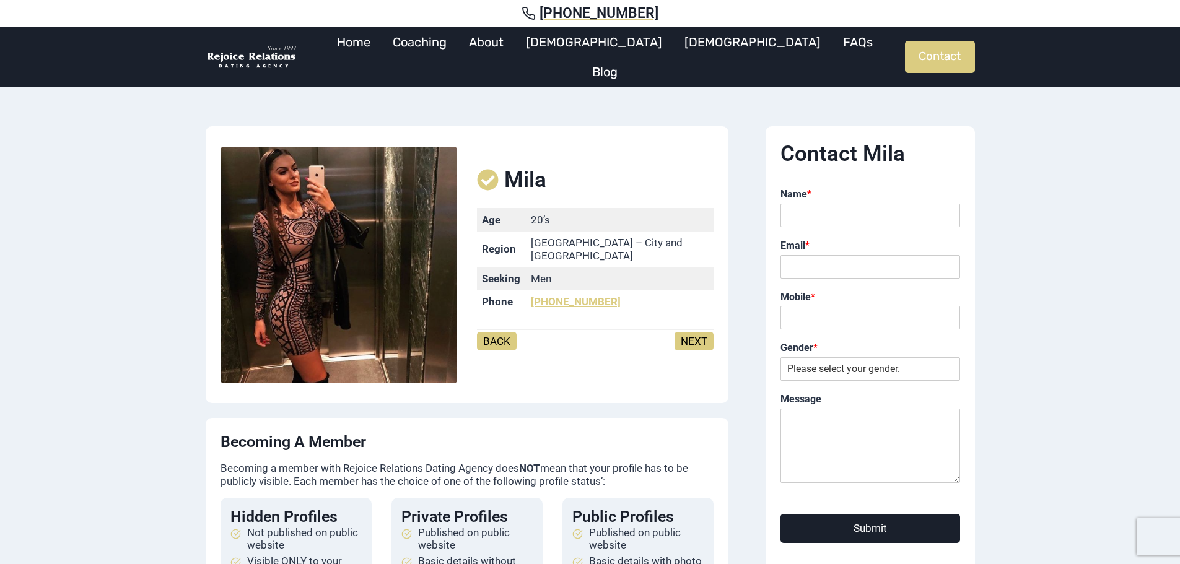
click at [491, 332] on link "BACK" at bounding box center [497, 341] width 40 height 19
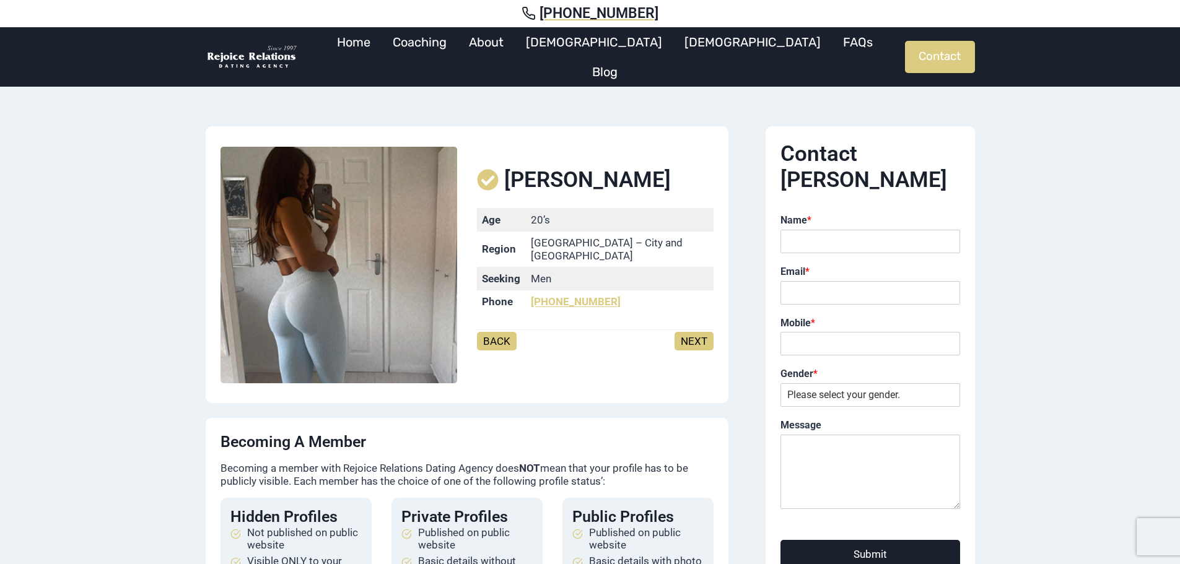
drag, startPoint x: 0, startPoint y: 0, endPoint x: 493, endPoint y: 331, distance: 593.7
click at [492, 332] on link "BACK" at bounding box center [497, 341] width 40 height 19
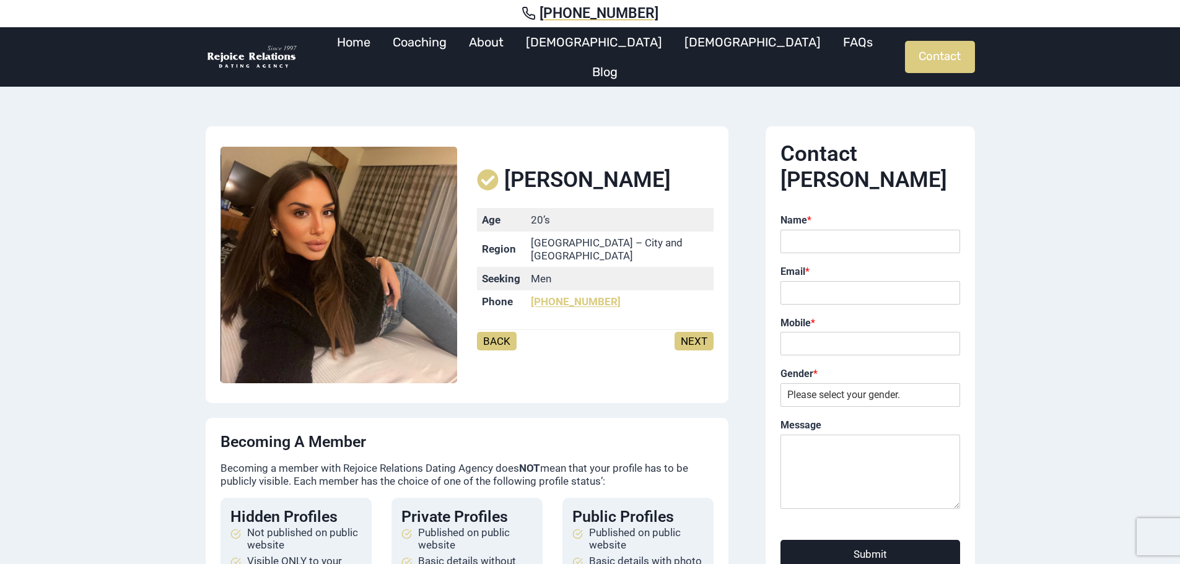
click at [493, 332] on link "BACK" at bounding box center [497, 341] width 40 height 19
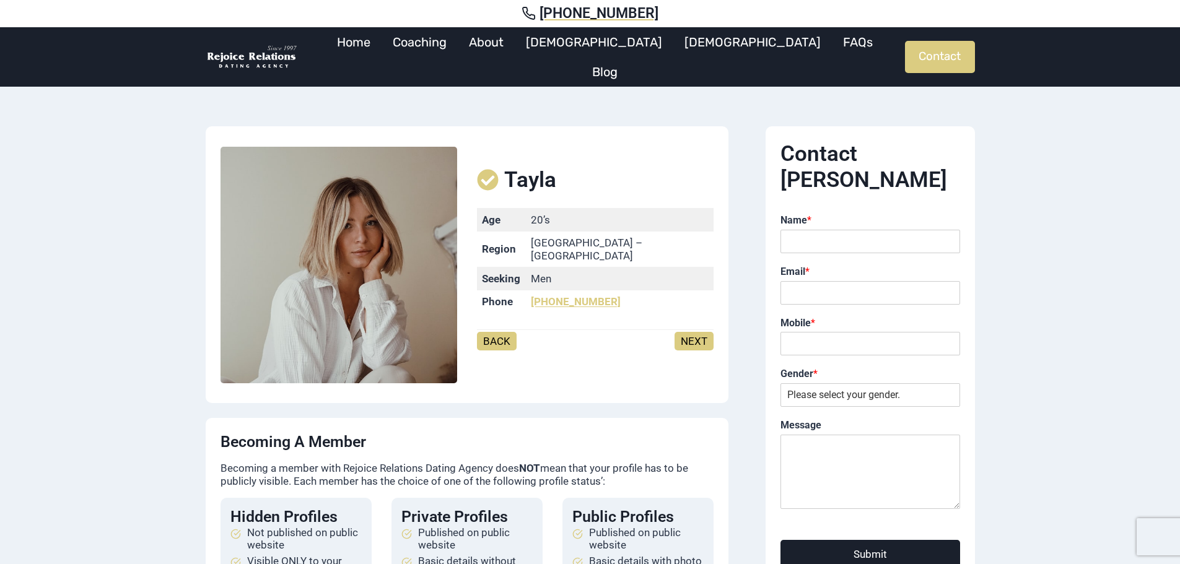
click at [493, 332] on link "BACK" at bounding box center [497, 341] width 40 height 19
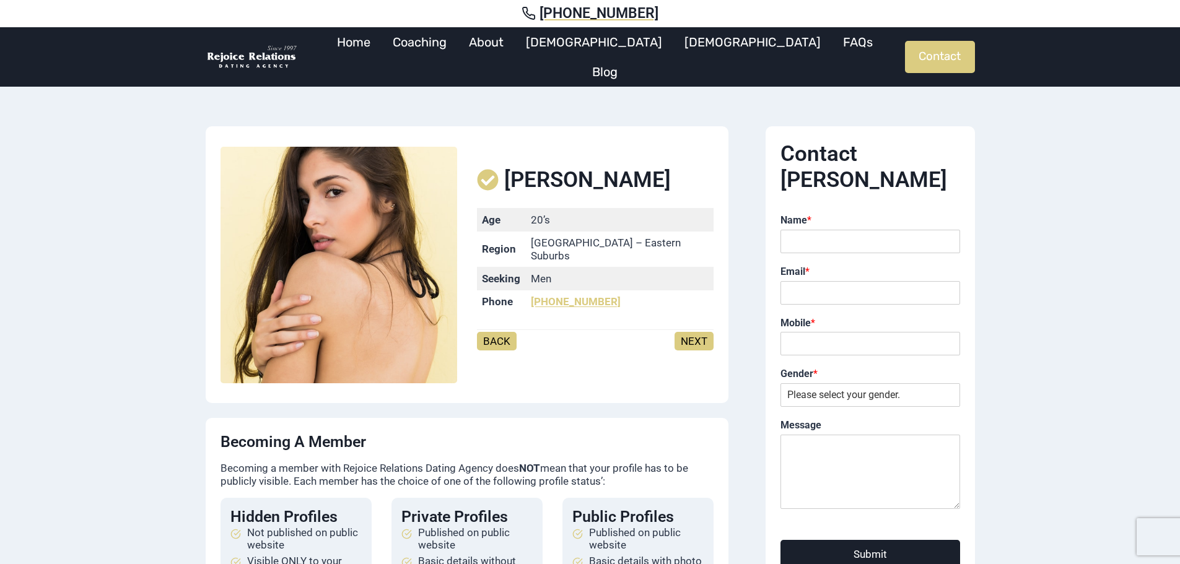
click at [493, 332] on link "BACK" at bounding box center [497, 341] width 40 height 19
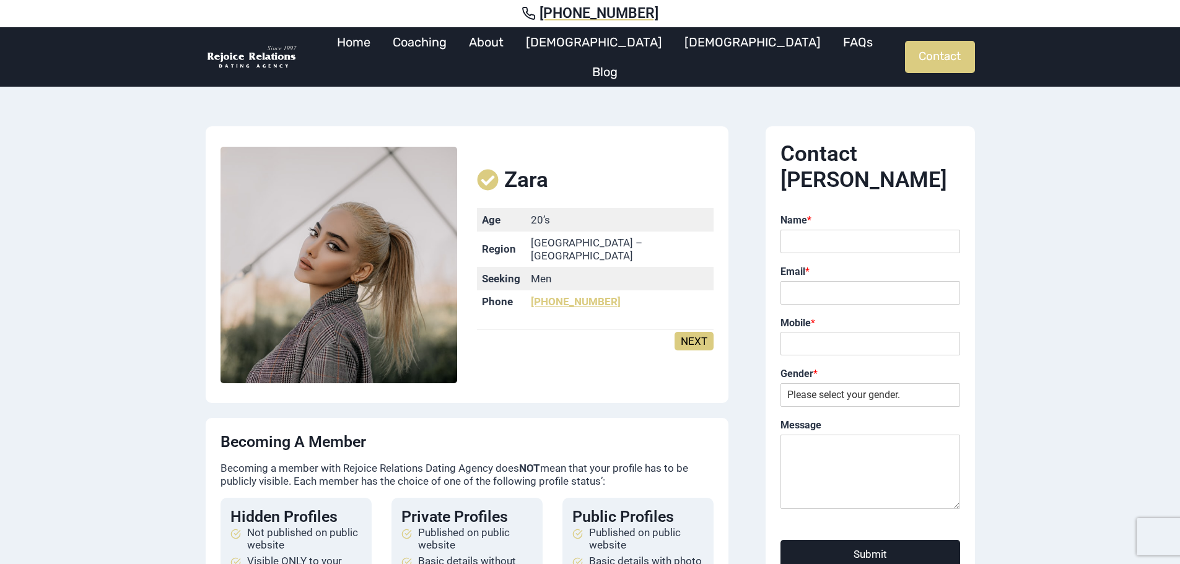
click at [493, 335] on div at bounding box center [531, 341] width 108 height 12
click at [458, 53] on link "Coaching" at bounding box center [420, 42] width 76 height 30
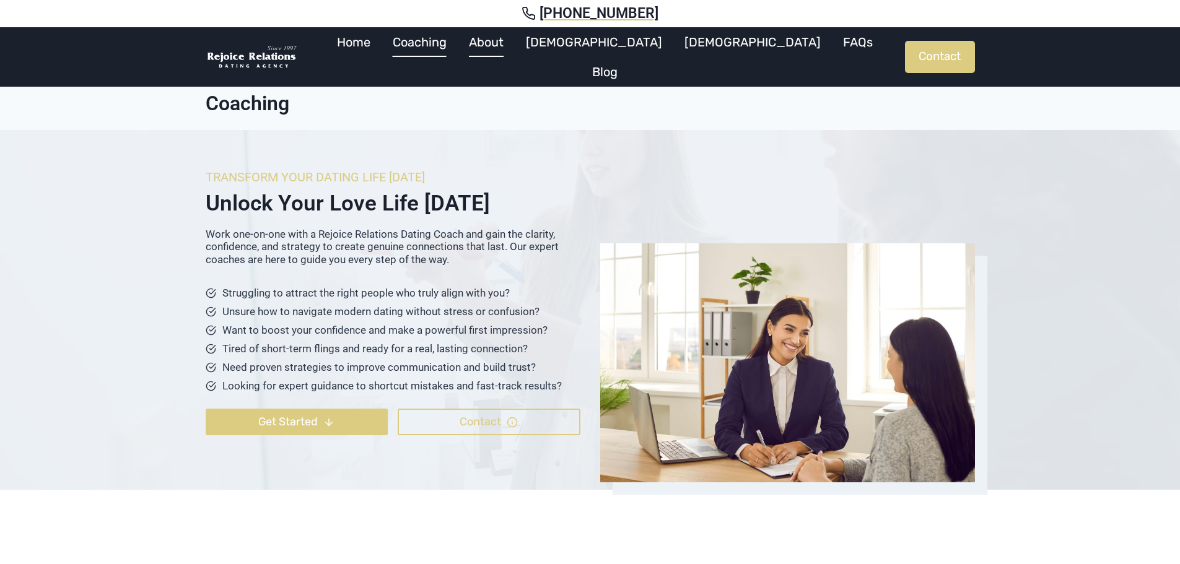
click at [515, 50] on link "About" at bounding box center [486, 42] width 57 height 30
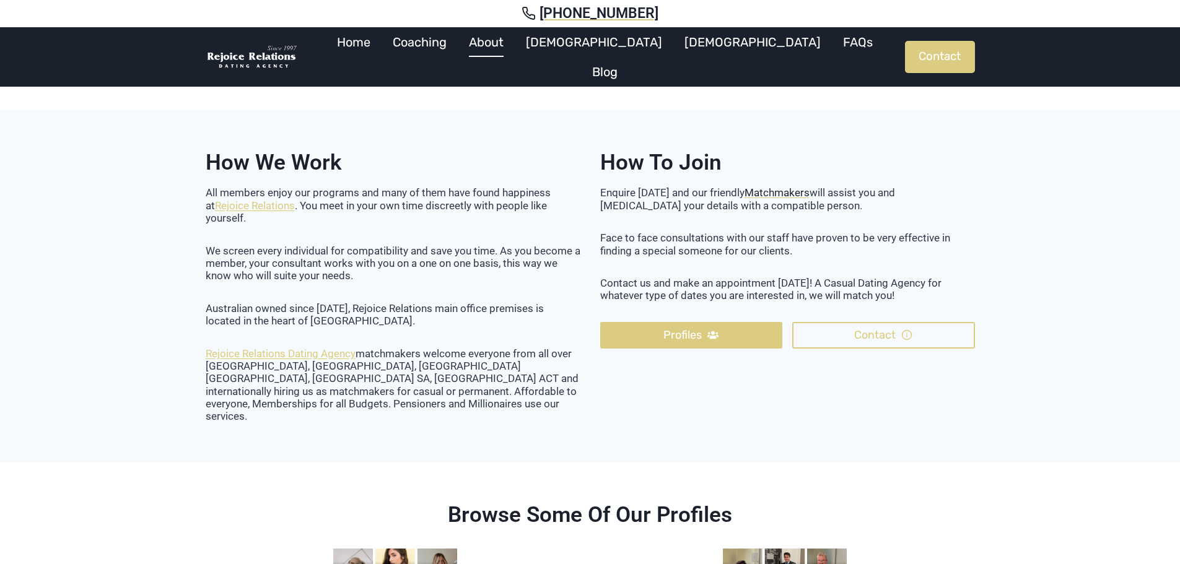
scroll to position [1053, 0]
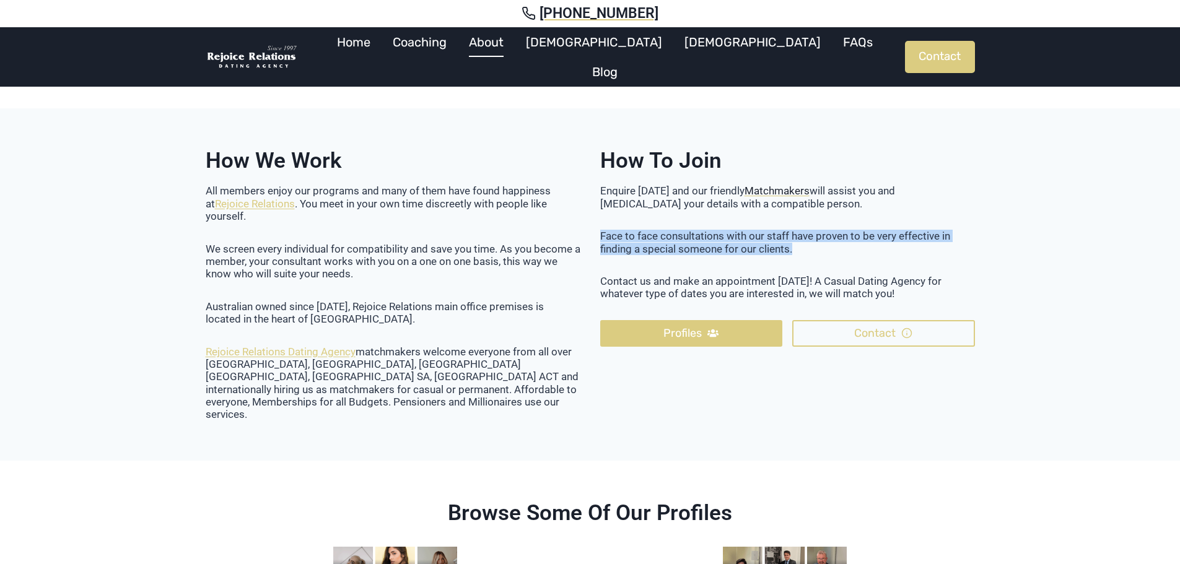
drag, startPoint x: 602, startPoint y: 236, endPoint x: 798, endPoint y: 247, distance: 196.0
click at [798, 247] on p "Face to face consultations with our staff have proven to be very effective in f…" at bounding box center [787, 242] width 375 height 25
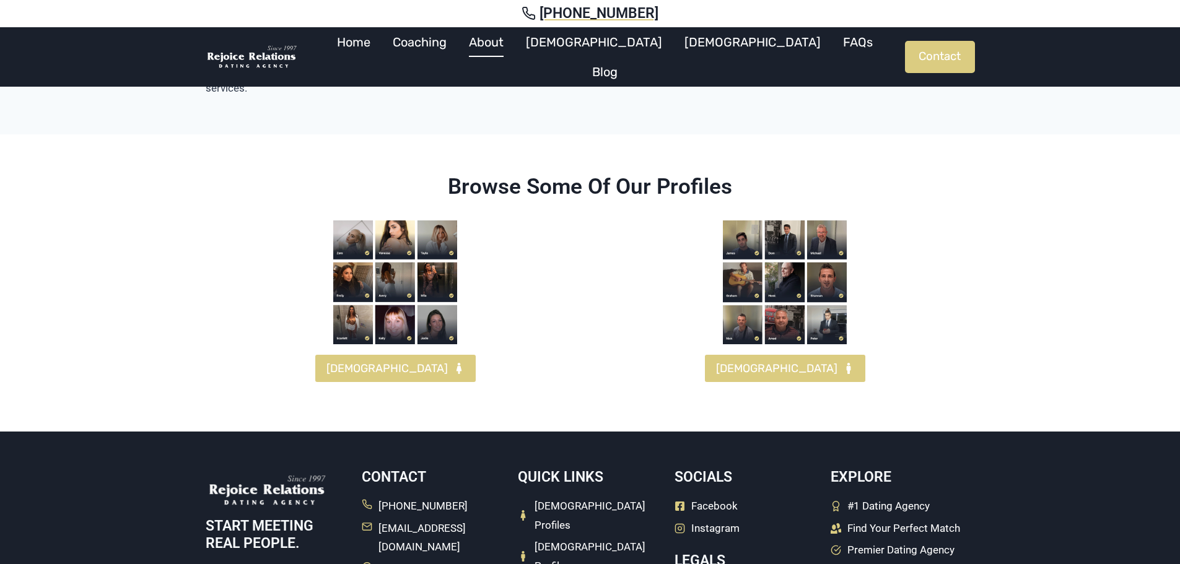
scroll to position [1499, 0]
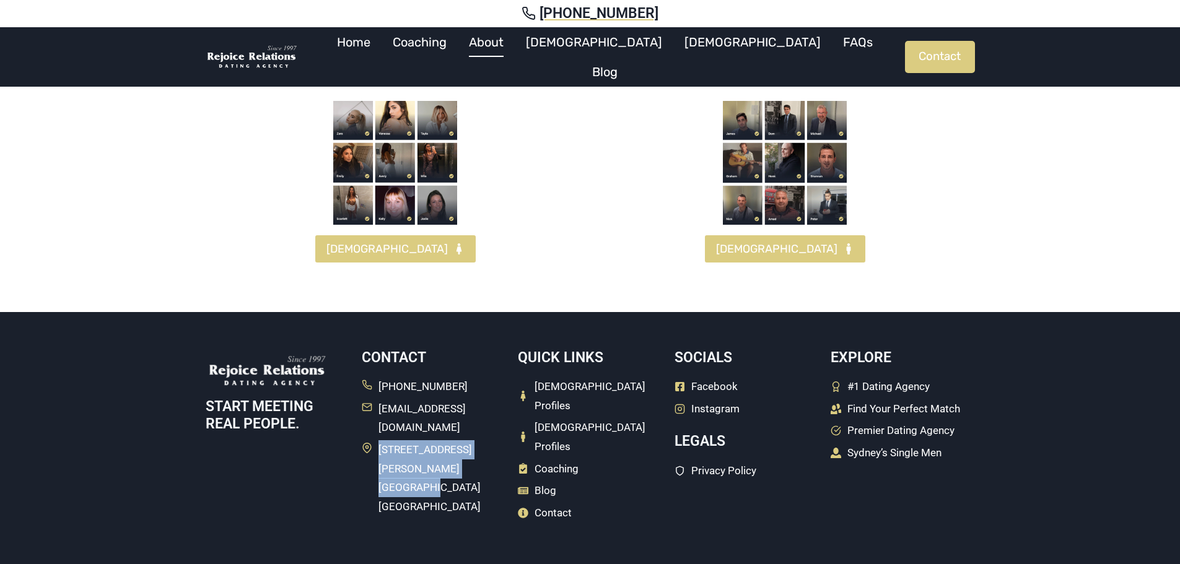
drag, startPoint x: 446, startPoint y: 438, endPoint x: 374, endPoint y: 413, distance: 76.2
click at [374, 440] on li "8/123 Clarence Street Sydney NSW" at bounding box center [434, 478] width 144 height 76
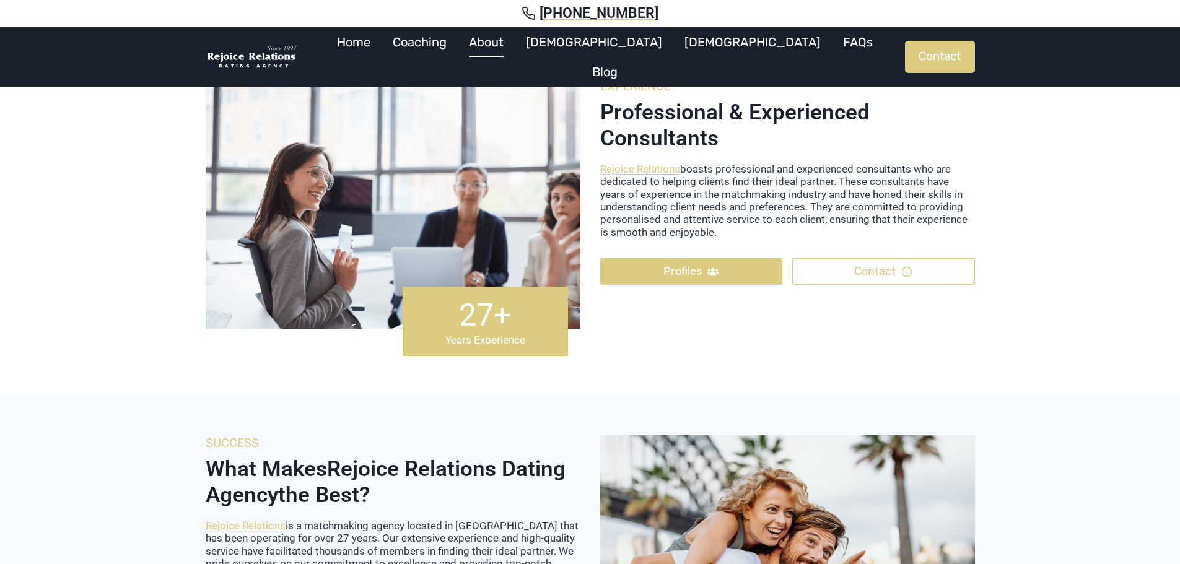
scroll to position [0, 0]
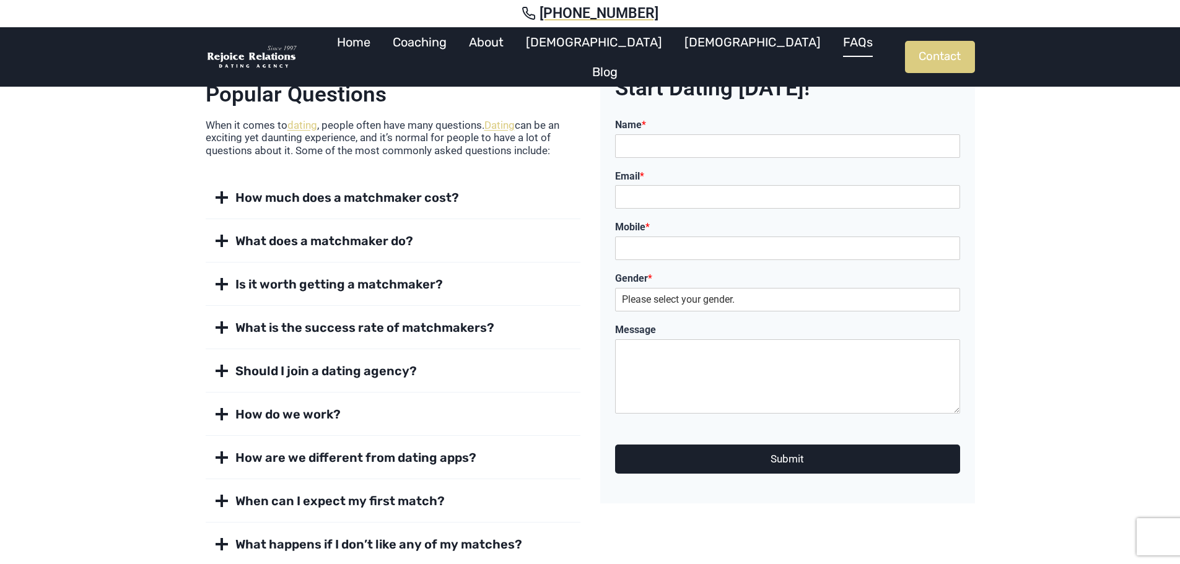
scroll to position [124, 0]
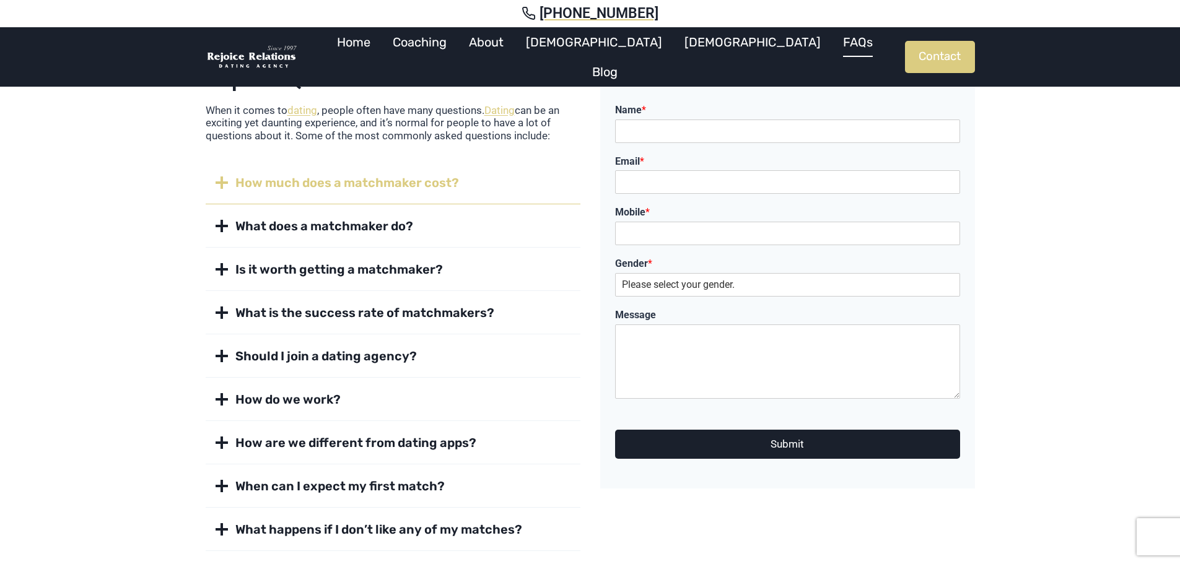
click at [225, 177] on span at bounding box center [221, 182] width 15 height 15
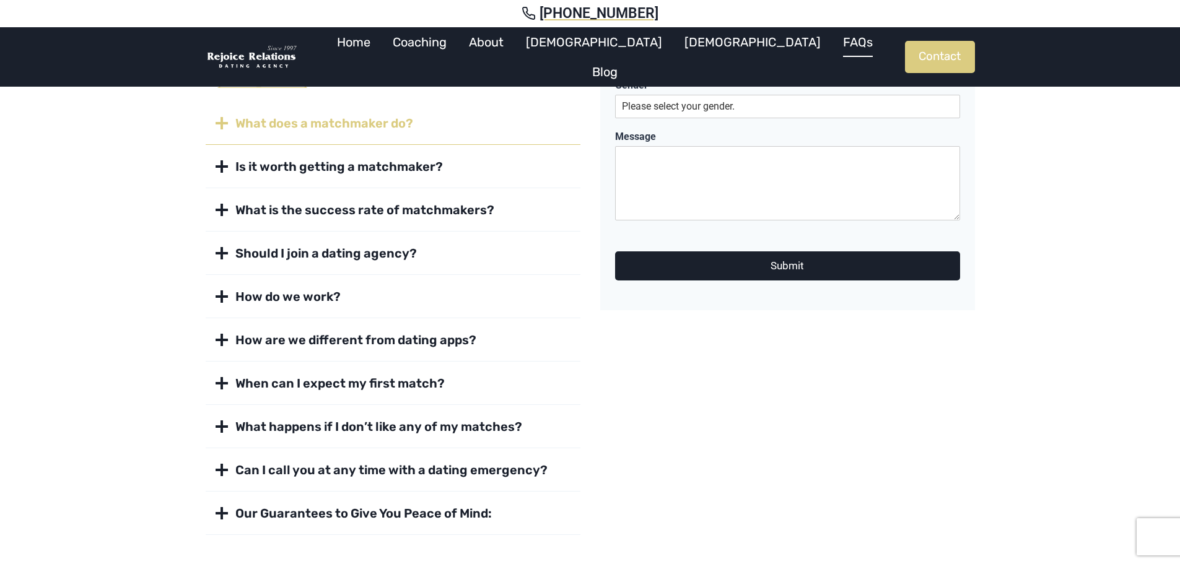
scroll to position [434, 0]
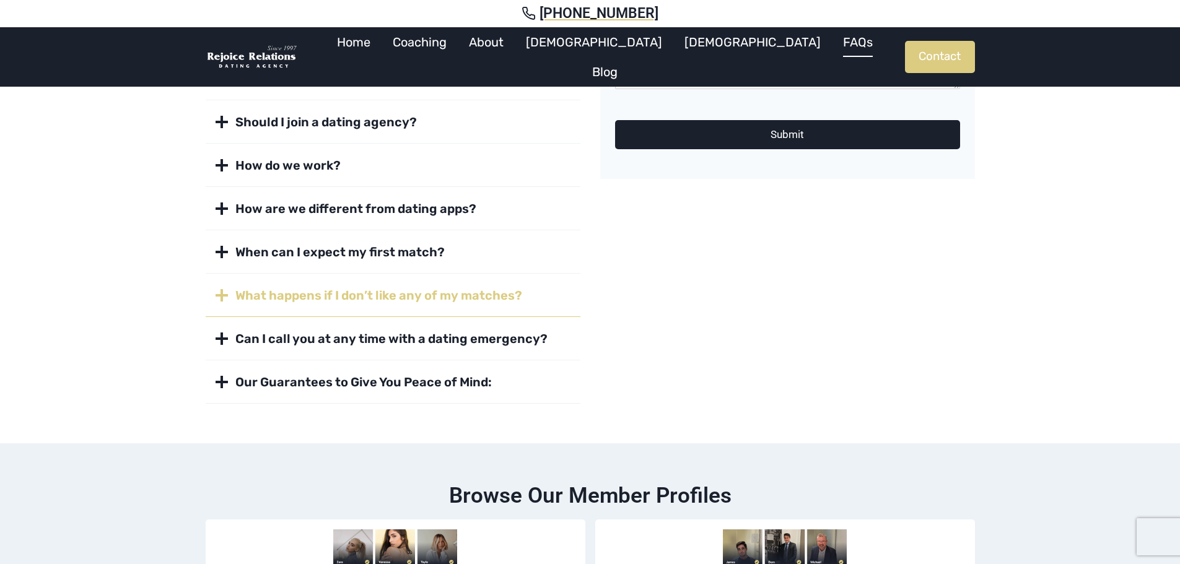
click at [220, 295] on span at bounding box center [221, 295] width 15 height 15
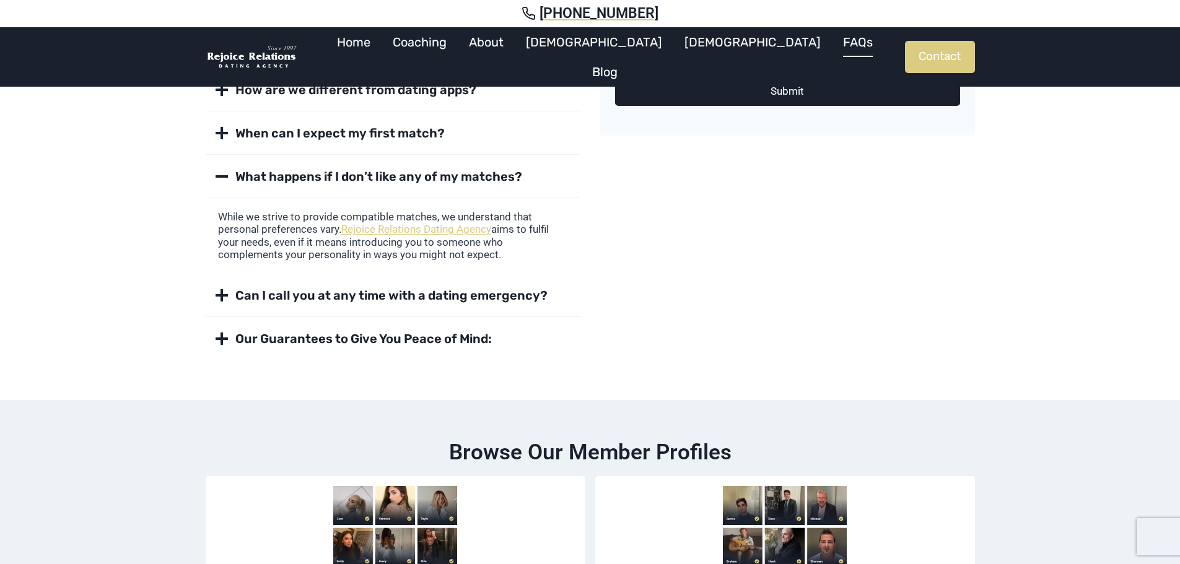
scroll to position [482, 0]
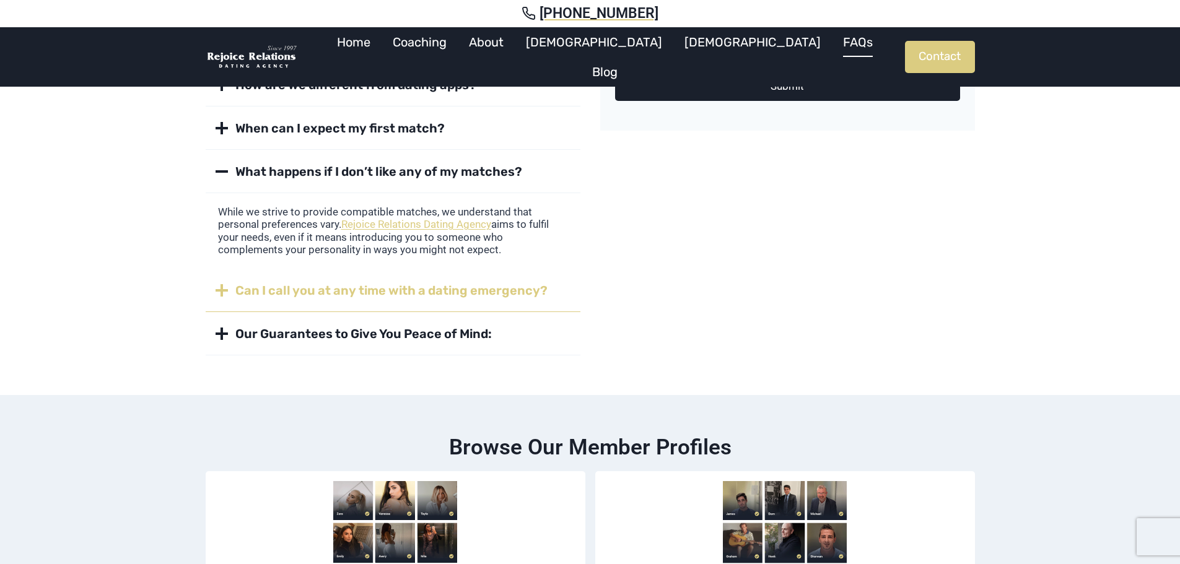
click at [246, 287] on strong "Can I call you at any time with a dating emergency?" at bounding box center [391, 290] width 312 height 15
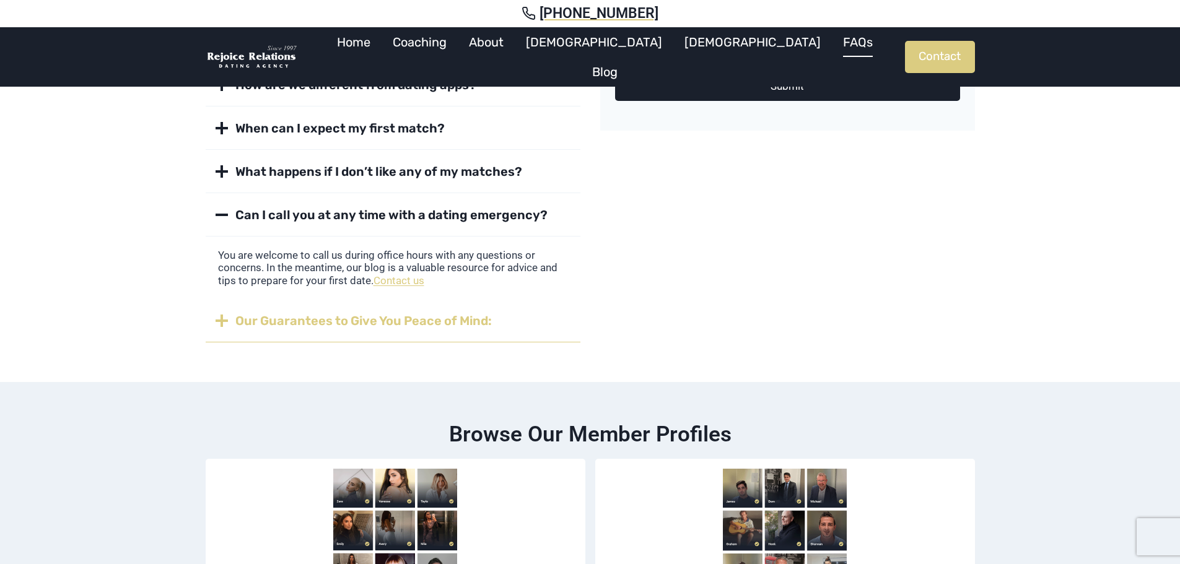
click at [253, 321] on strong "Our Guarantees to Give You Peace of Mind:" at bounding box center [363, 320] width 256 height 15
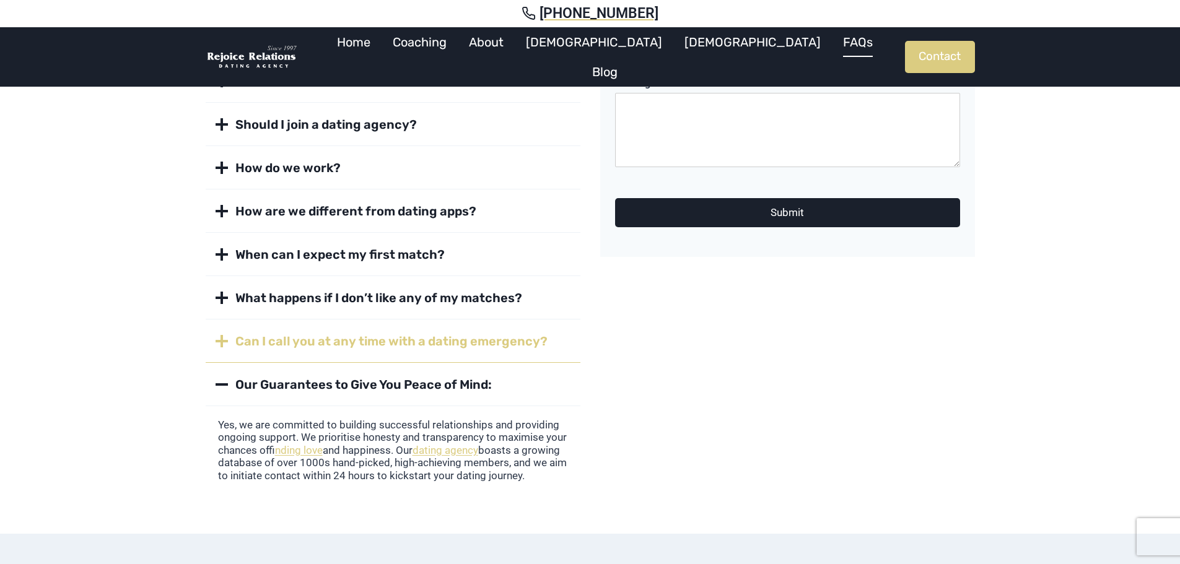
scroll to position [358, 0]
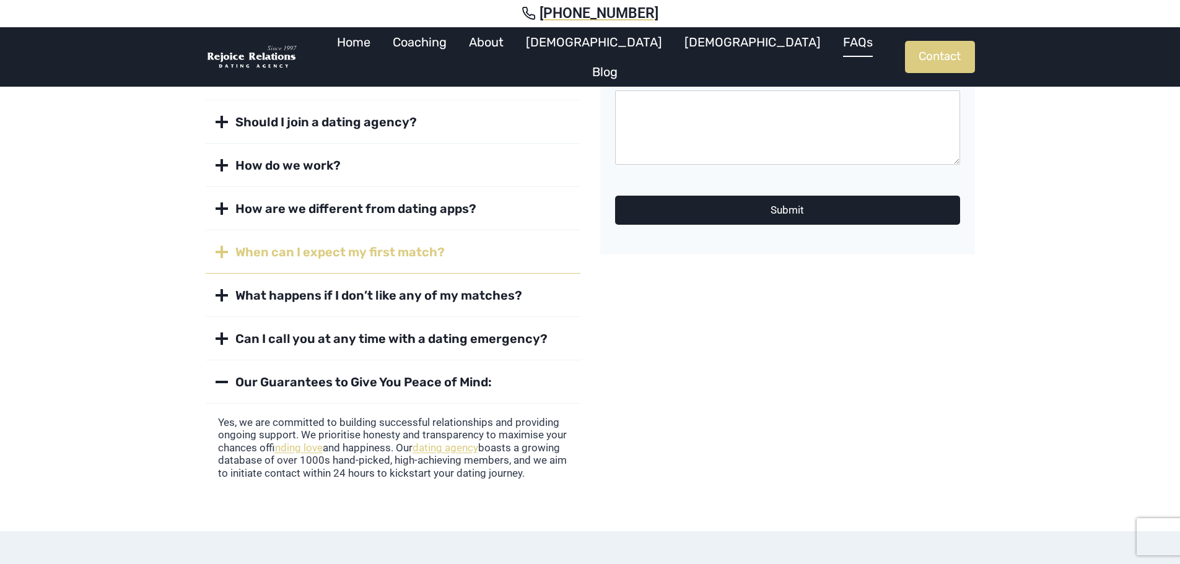
click at [284, 256] on strong "When can I expect my first match?" at bounding box center [339, 252] width 209 height 15
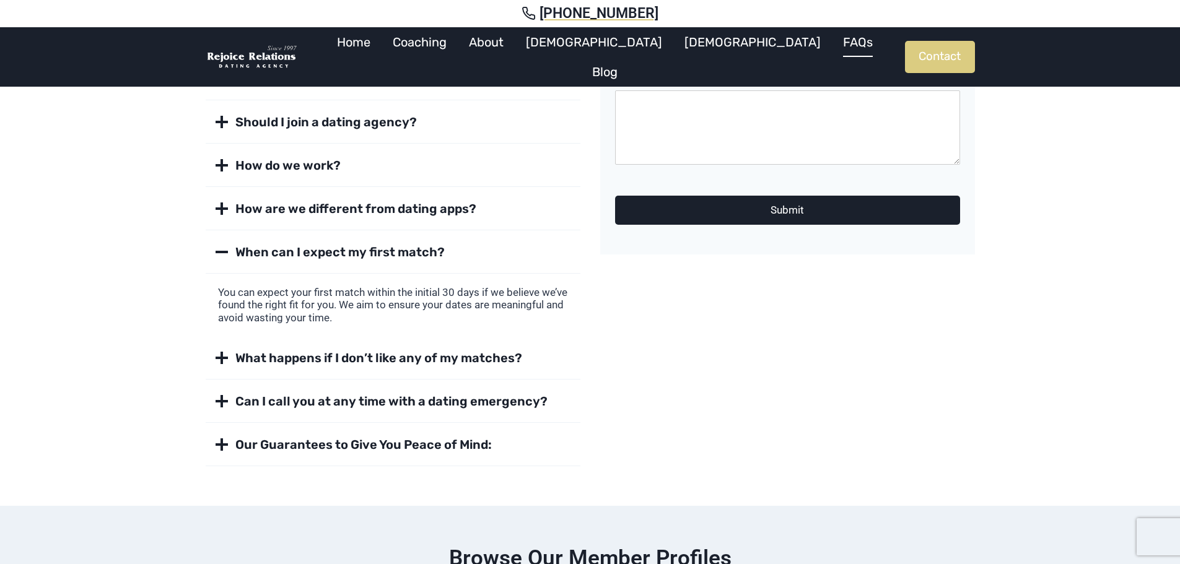
click at [338, 256] on strong "When can I expect my first match?" at bounding box center [339, 252] width 209 height 15
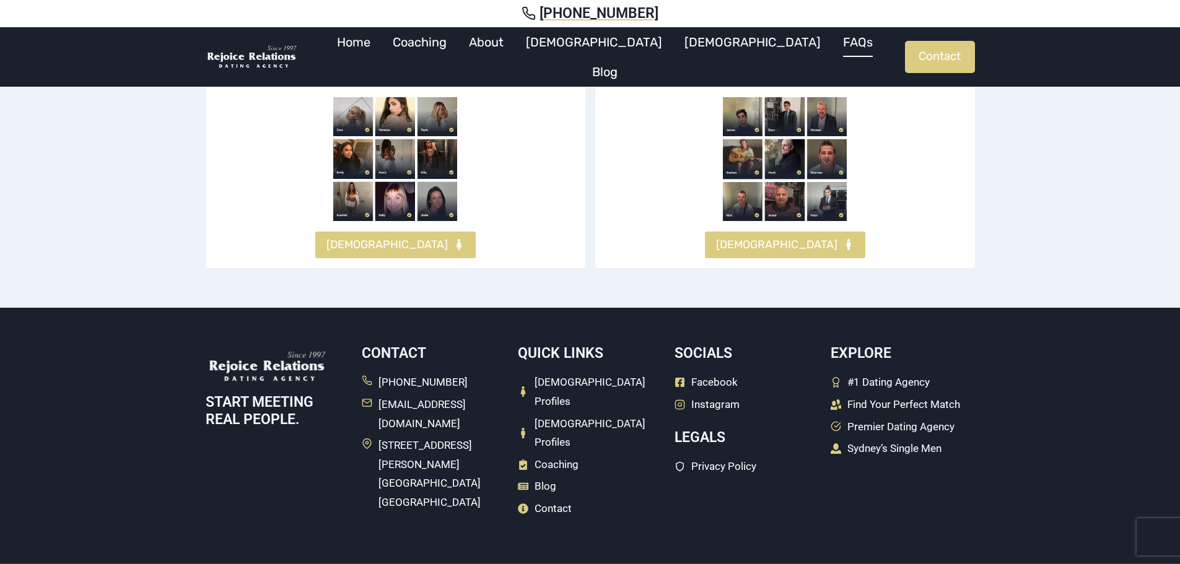
scroll to position [800, 0]
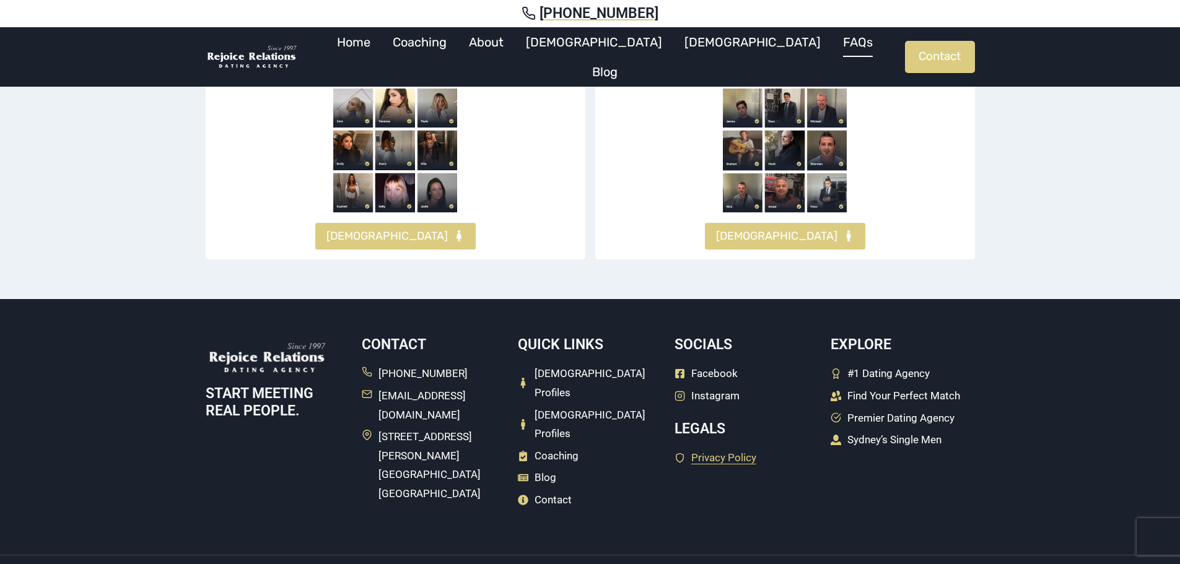
click at [700, 459] on span "Privacy Policy" at bounding box center [723, 457] width 65 height 19
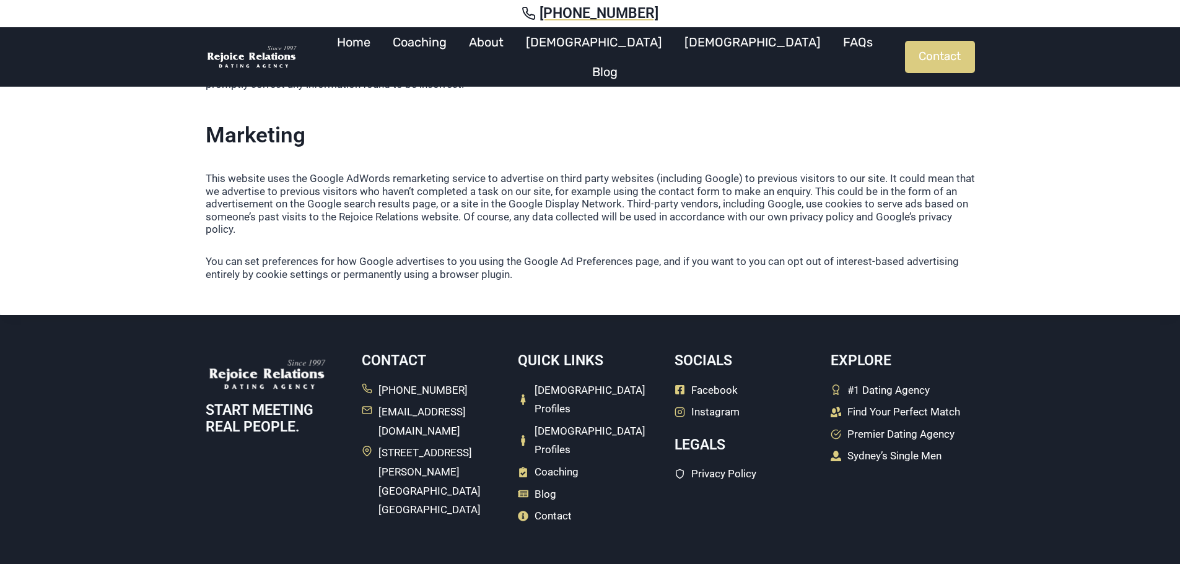
scroll to position [789, 0]
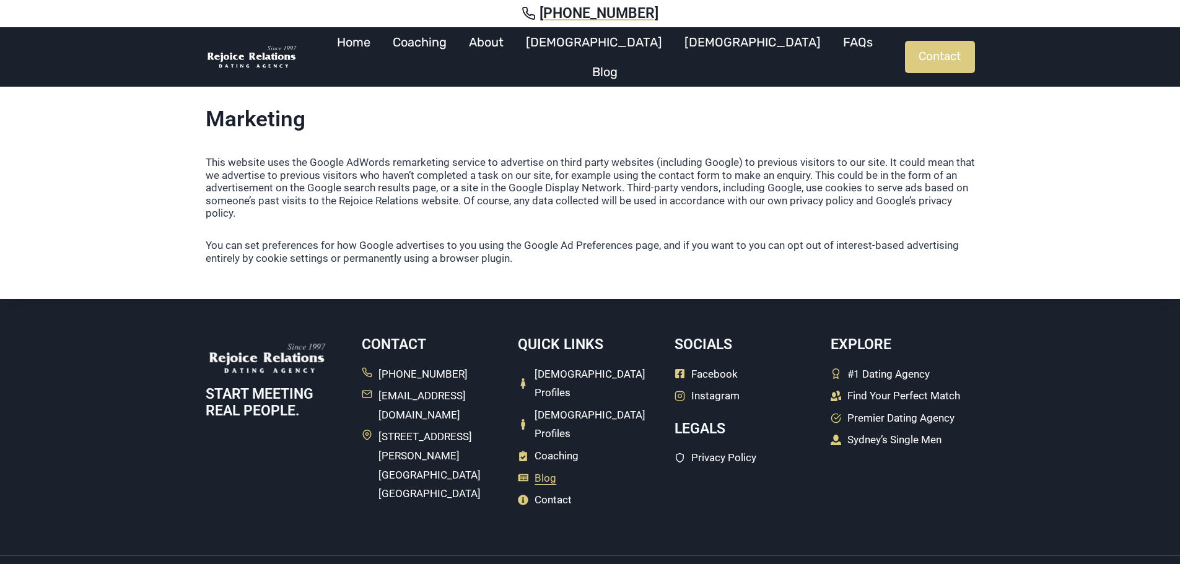
click at [550, 469] on span "Blog" at bounding box center [546, 478] width 22 height 19
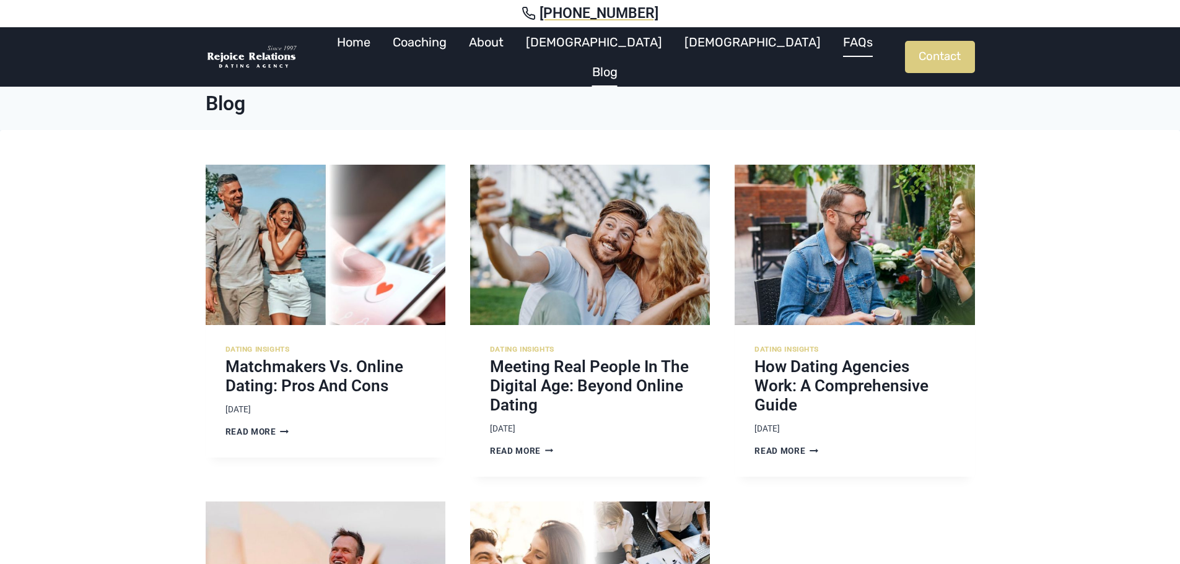
click at [832, 57] on link "FAQs" at bounding box center [858, 42] width 52 height 30
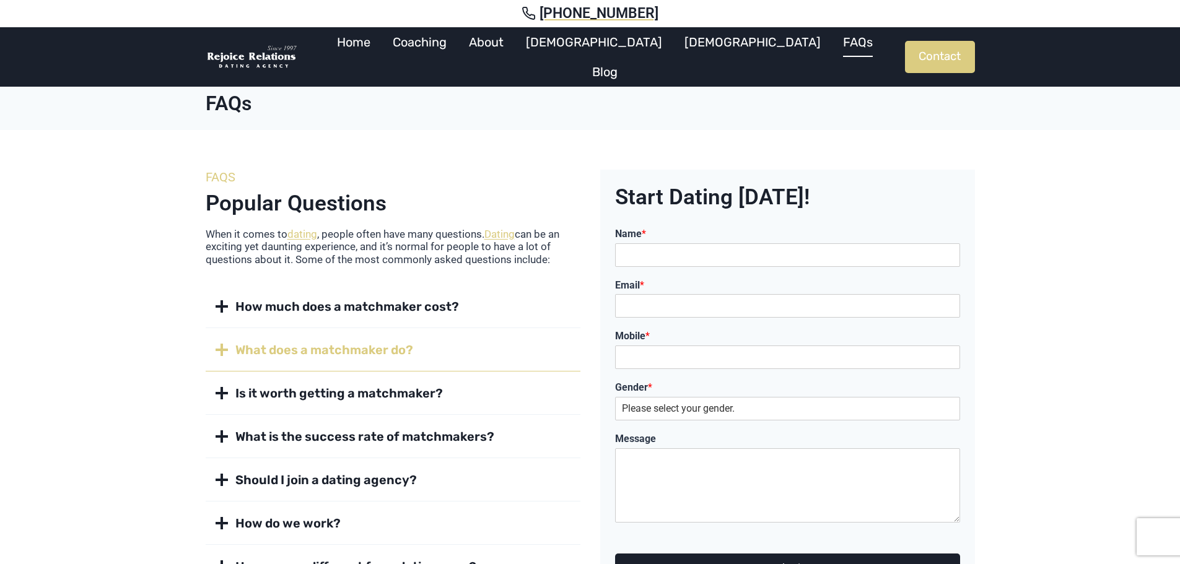
click at [259, 354] on span "What does a matchmaker do?" at bounding box center [324, 349] width 178 height 17
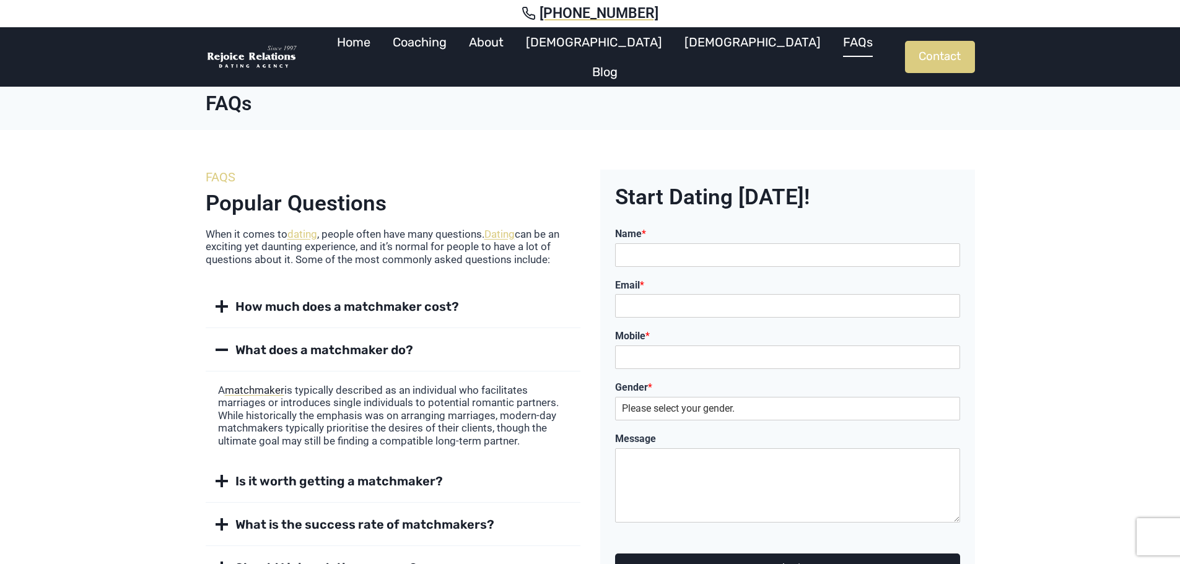
scroll to position [62, 0]
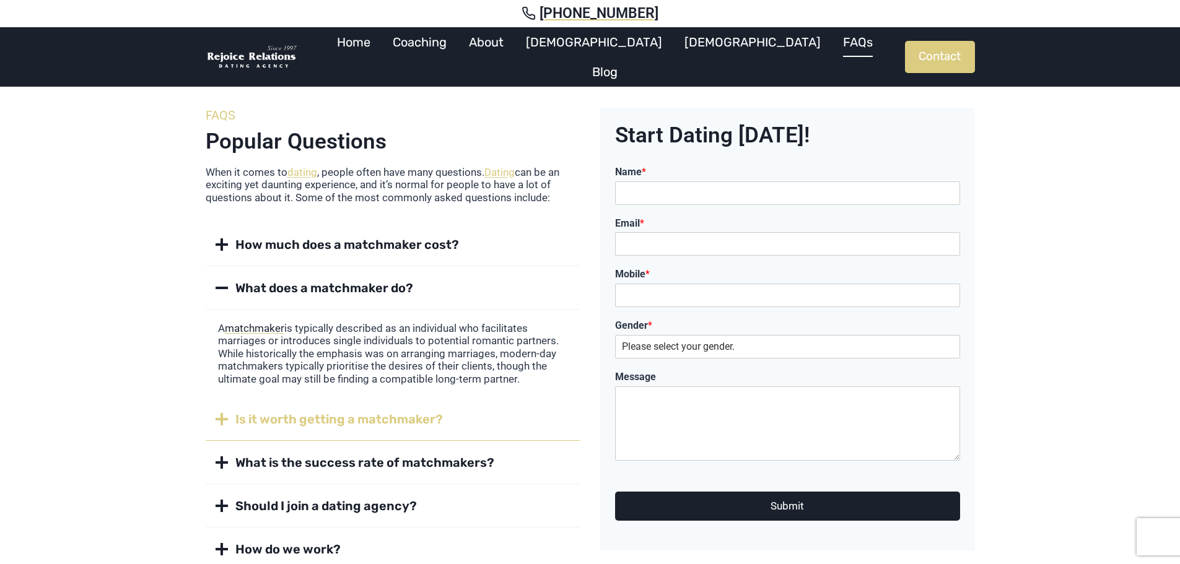
click at [256, 421] on span "Is it worth getting a matchmaker?" at bounding box center [339, 419] width 208 height 17
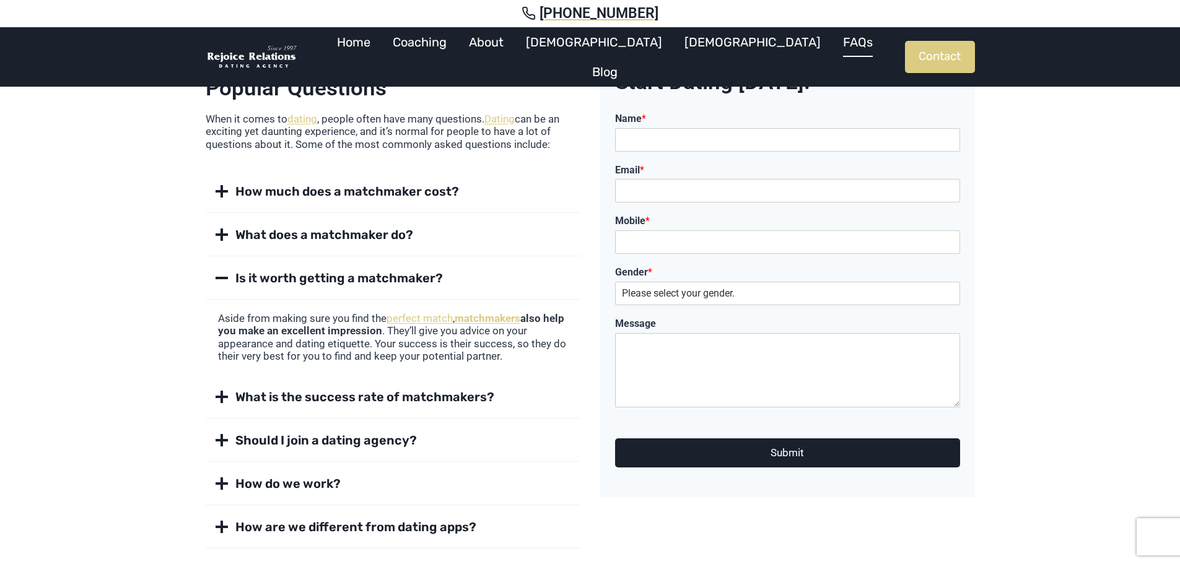
scroll to position [186, 0]
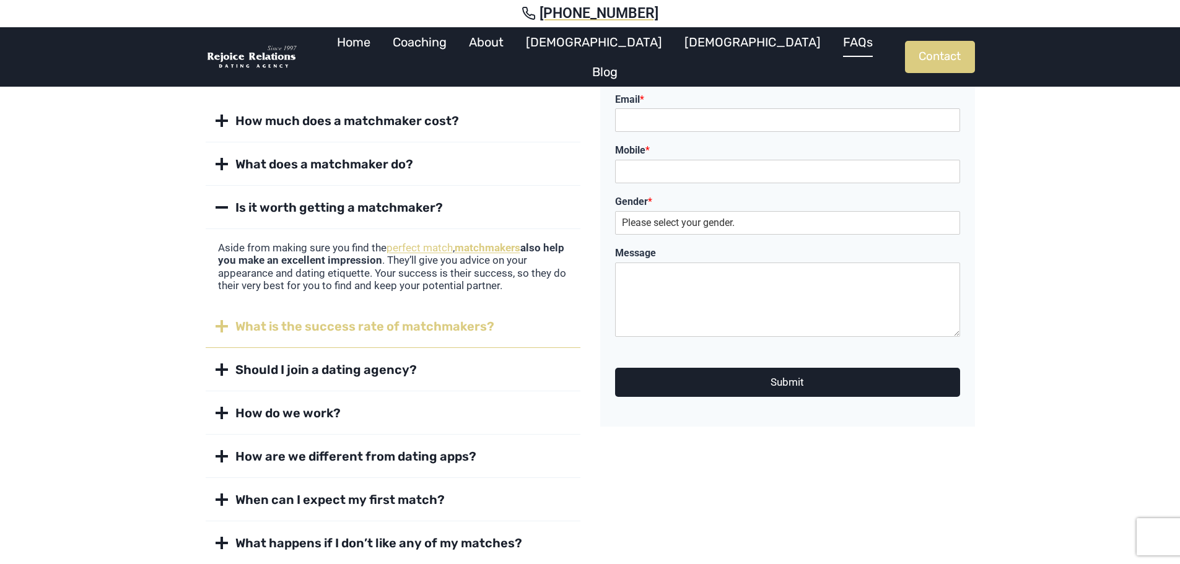
click at [357, 321] on span "What is the success rate of matchmakers?" at bounding box center [364, 326] width 259 height 17
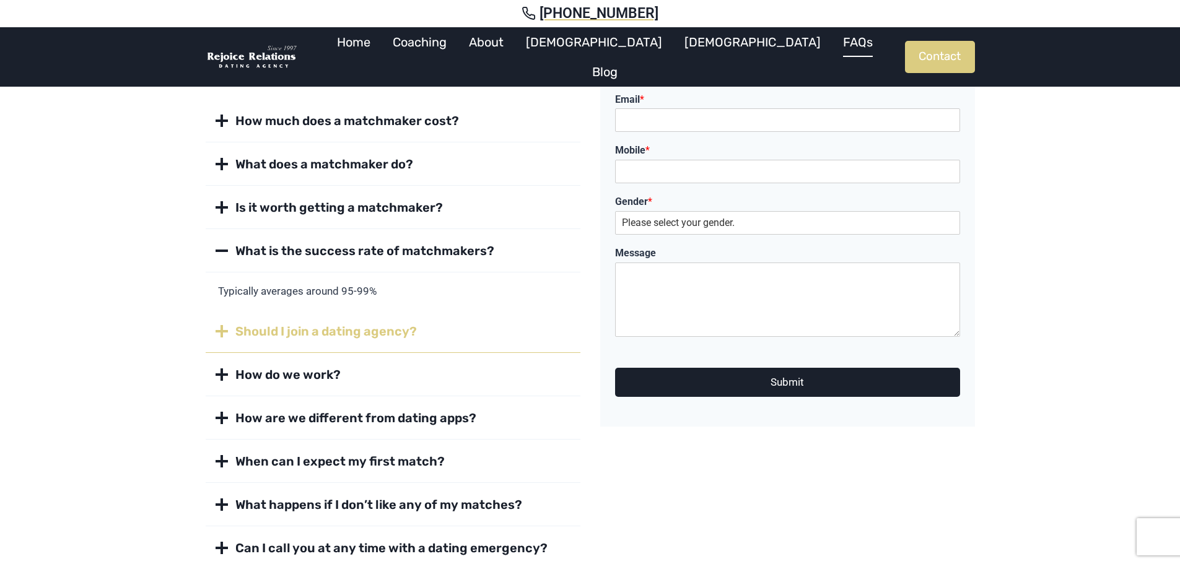
click at [292, 329] on span "Should I join a dating agency?" at bounding box center [325, 331] width 181 height 17
